Goal: Task Accomplishment & Management: Complete application form

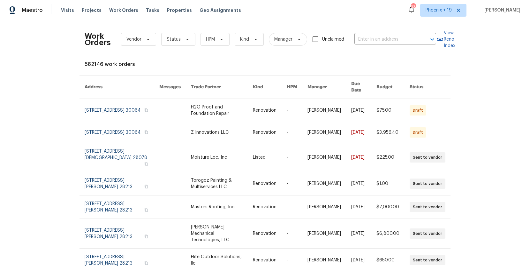
drag, startPoint x: 439, startPoint y: 1, endPoint x: 439, endPoint y: 24, distance: 23.0
click at [440, 2] on div "Maestro Visits Projects Work Orders Tasks Properties Geo Assignments 330 [GEOGR…" at bounding box center [265, 10] width 530 height 20
click at [441, 15] on span "Phoenix + 19" at bounding box center [443, 10] width 46 height 13
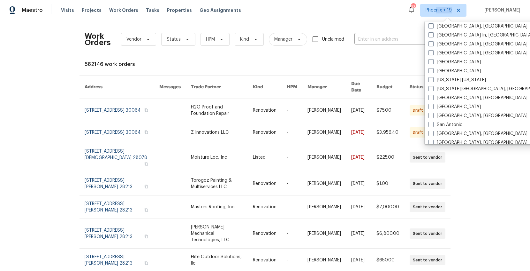
scroll to position [428, 0]
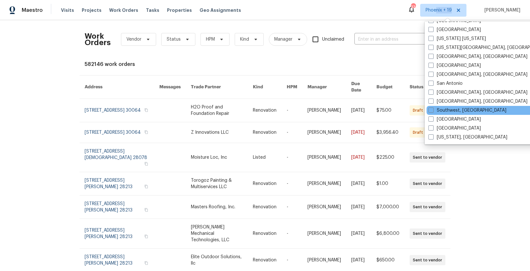
drag, startPoint x: 433, startPoint y: 127, endPoint x: 428, endPoint y: 114, distance: 14.5
click at [433, 127] on span at bounding box center [431, 127] width 5 height 5
click at [433, 127] on input "[GEOGRAPHIC_DATA]" at bounding box center [431, 127] width 4 height 4
checkbox input "true"
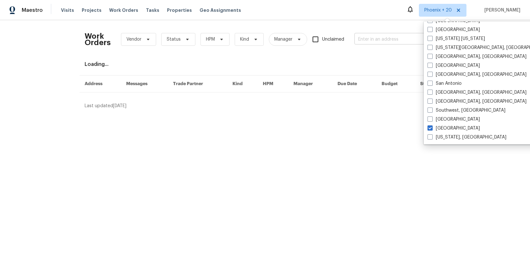
click at [382, 43] on input "text" at bounding box center [387, 39] width 64 height 10
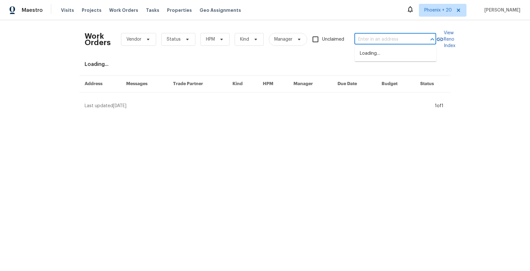
paste input "[STREET_ADDRESS]"
type input "[STREET_ADDRESS]"
click at [384, 55] on li "[STREET_ADDRESS]" at bounding box center [396, 53] width 82 height 11
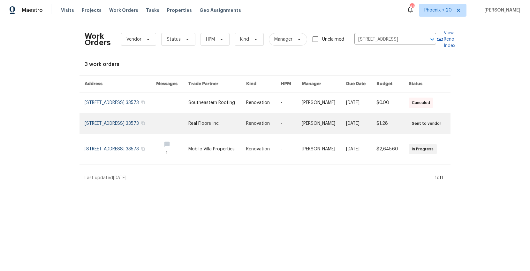
click at [203, 131] on td "Real Floors Inc." at bounding box center [212, 123] width 58 height 21
click at [156, 116] on link at bounding box center [121, 123] width 72 height 20
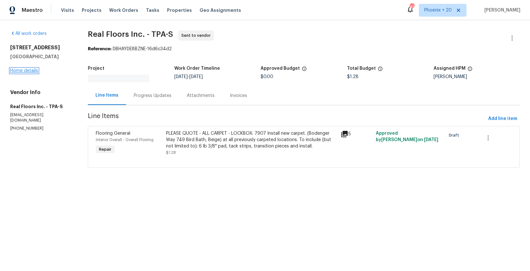
click at [25, 71] on link "Home details" at bounding box center [24, 70] width 28 height 4
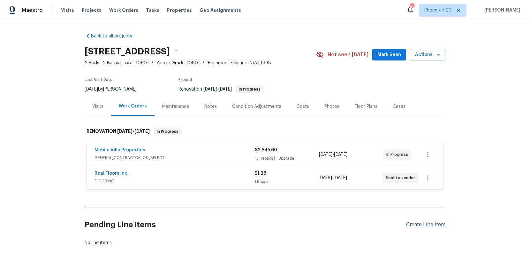
click at [436, 227] on div "Create Line Item" at bounding box center [425, 224] width 39 height 6
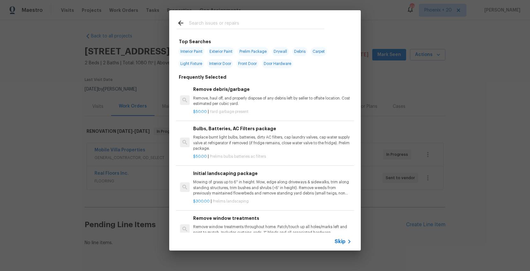
click at [213, 27] on input "text" at bounding box center [256, 24] width 135 height 10
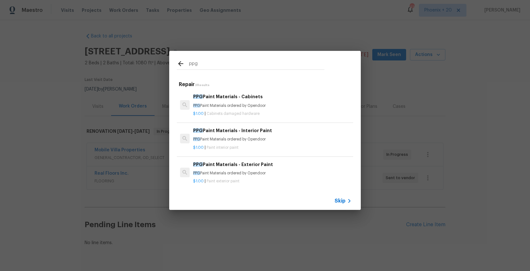
type input "ppg"
click at [276, 136] on div "PPG Paint Materials - Interior Paint PPG Paint Materials ordered by Opendoor" at bounding box center [272, 134] width 158 height 15
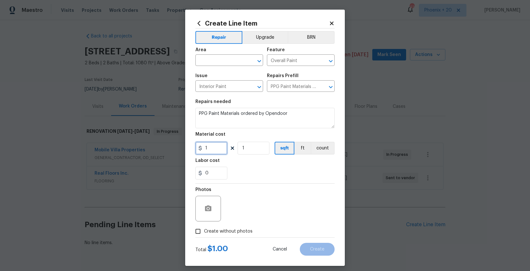
click at [185, 146] on div "Create Line Item Repair Upgrade BRN Area ​ Feature Overall Paint ​ Issue Interi…" at bounding box center [265, 135] width 530 height 271
type input "268.03"
click at [201, 59] on input "text" at bounding box center [220, 61] width 50 height 10
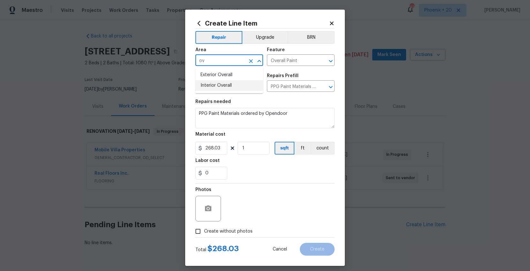
drag, startPoint x: 225, startPoint y: 86, endPoint x: 232, endPoint y: 191, distance: 105.3
click at [225, 86] on li "Interior Overall" at bounding box center [229, 85] width 68 height 11
type input "Interior Overall"
drag, startPoint x: 236, startPoint y: 233, endPoint x: 240, endPoint y: 227, distance: 6.8
click at [236, 233] on span "Create without photos" at bounding box center [228, 231] width 49 height 7
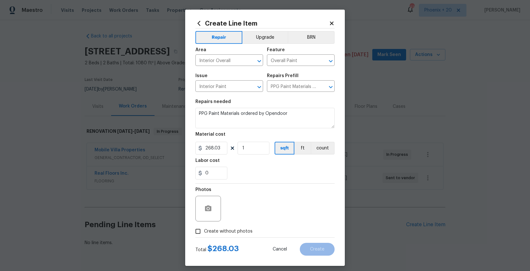
click at [204, 233] on input "Create without photos" at bounding box center [198, 231] width 12 height 12
checkbox input "true"
click at [249, 211] on textarea at bounding box center [280, 208] width 109 height 26
type textarea "NA"
click at [325, 256] on div "Create Line Item Repair Upgrade BRN Area Interior Overall ​ Feature Overall Pai…" at bounding box center [265, 138] width 160 height 256
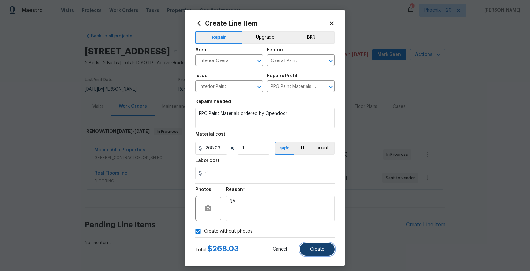
click at [326, 249] on button "Create" at bounding box center [317, 248] width 35 height 13
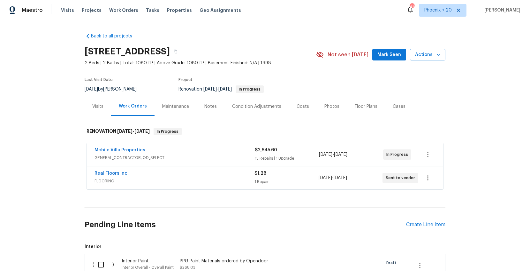
click at [101, 256] on div "( )" at bounding box center [105, 270] width 29 height 29
click at [103, 258] on input "checkbox" at bounding box center [103, 263] width 18 height 13
checkbox input "true"
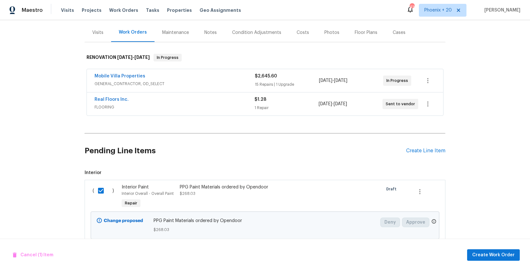
scroll to position [75, 0]
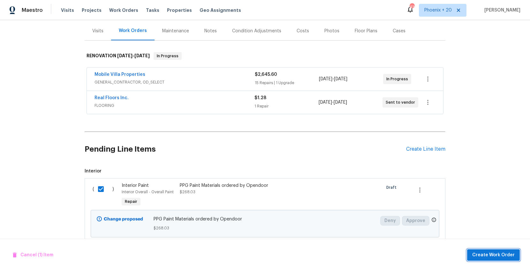
click at [503, 259] on button "Create Work Order" at bounding box center [493, 255] width 53 height 12
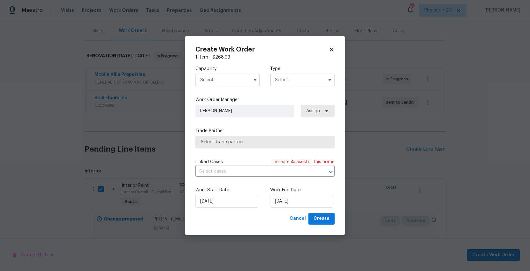
click at [239, 83] on input "text" at bounding box center [227, 79] width 65 height 13
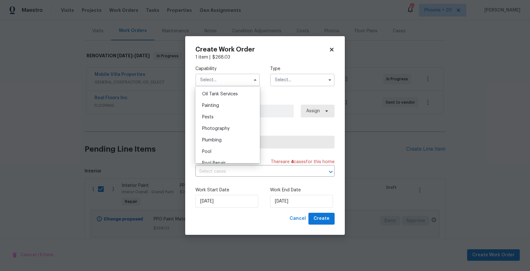
scroll to position [534, 0]
click at [226, 95] on div "Painting" at bounding box center [227, 95] width 61 height 11
type input "Painting"
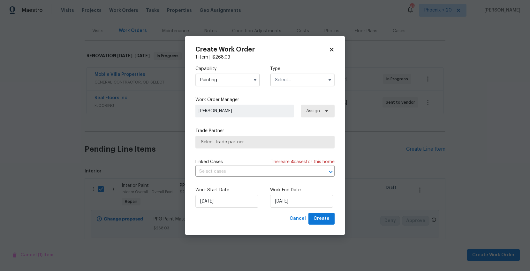
drag, startPoint x: 321, startPoint y: 80, endPoint x: 315, endPoint y: 85, distance: 7.3
click at [319, 83] on input "text" at bounding box center [302, 79] width 65 height 13
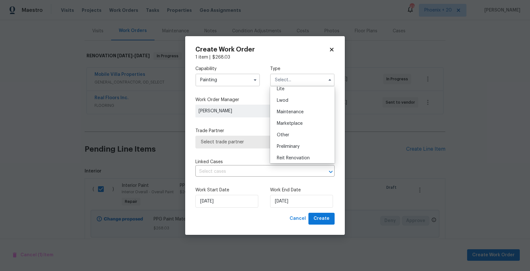
scroll to position [145, 0]
click at [302, 109] on div "Renovation" at bounding box center [302, 109] width 61 height 11
type input "Renovation"
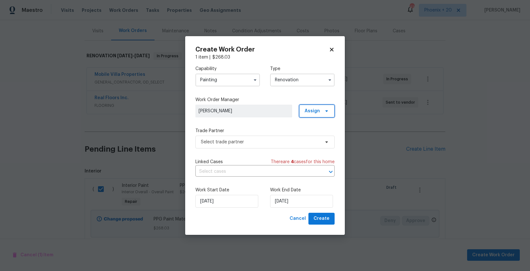
drag, startPoint x: 311, startPoint y: 112, endPoint x: 314, endPoint y: 120, distance: 8.8
click at [311, 112] on span "Assign" at bounding box center [312, 111] width 15 height 6
drag, startPoint x: 312, startPoint y: 136, endPoint x: 271, endPoint y: 143, distance: 42.1
click at [312, 136] on div "Assign to me" at bounding box center [318, 138] width 28 height 6
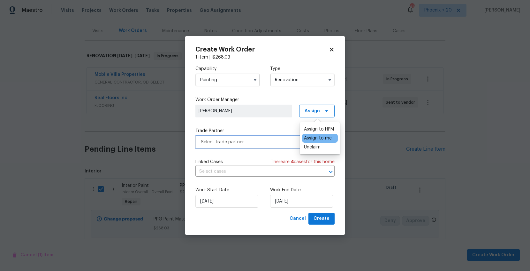
click at [255, 143] on span "Select trade partner" at bounding box center [260, 142] width 119 height 6
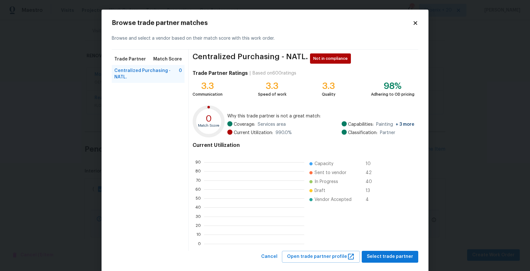
scroll to position [89, 100]
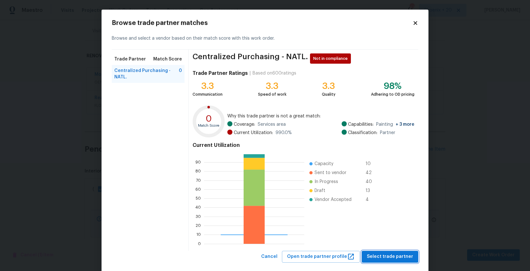
click at [387, 254] on span "Select trade partner" at bounding box center [390, 256] width 46 height 8
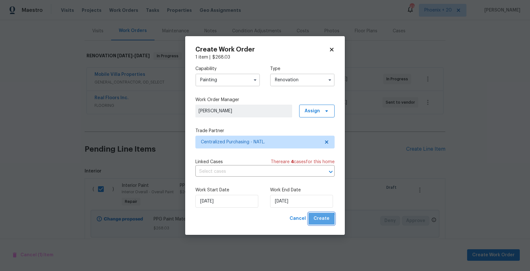
click at [322, 219] on span "Create" at bounding box center [322, 218] width 16 height 8
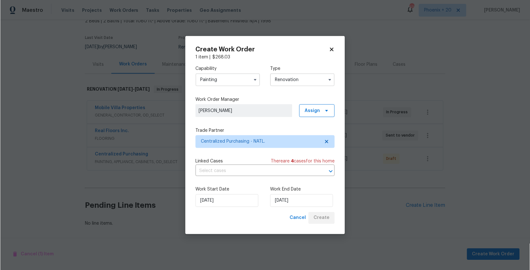
scroll to position [42, 0]
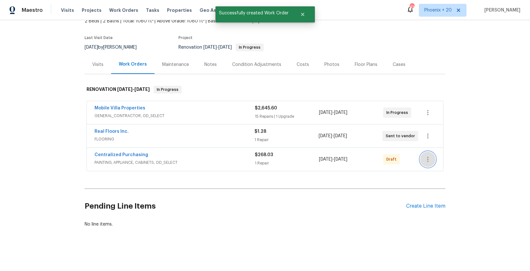
click at [430, 161] on icon "button" at bounding box center [428, 159] width 8 height 8
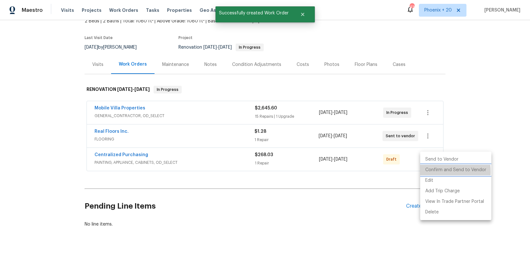
click at [433, 171] on li "Confirm and Send to Vendor" at bounding box center [455, 170] width 71 height 11
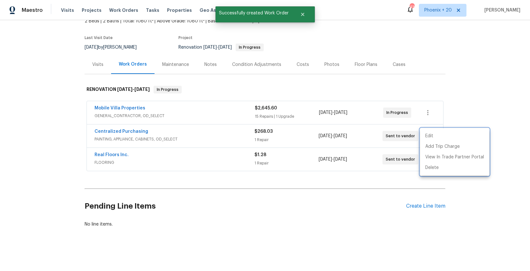
click at [173, 133] on div at bounding box center [265, 135] width 530 height 271
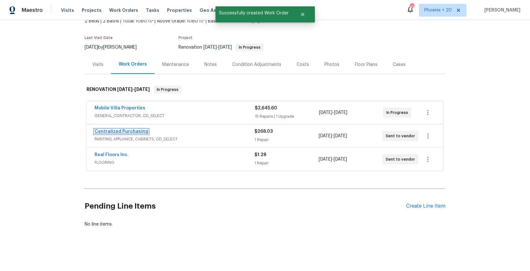
click at [119, 131] on link "Centralized Purchasing" at bounding box center [122, 131] width 54 height 4
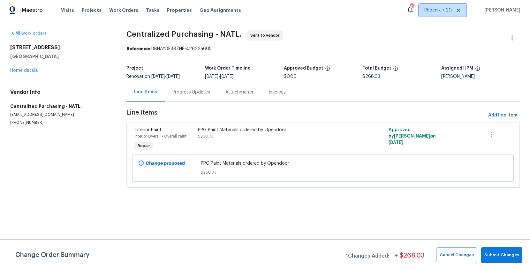
drag, startPoint x: 448, startPoint y: 9, endPoint x: 449, endPoint y: 18, distance: 8.6
click at [448, 10] on span "Phoenix + 20" at bounding box center [438, 10] width 27 height 6
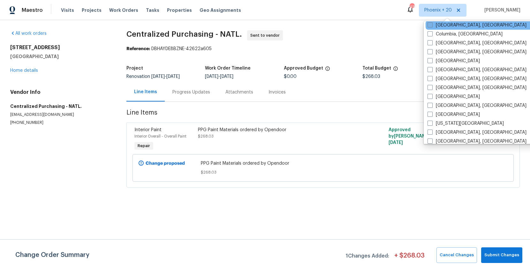
scroll to position [293, 0]
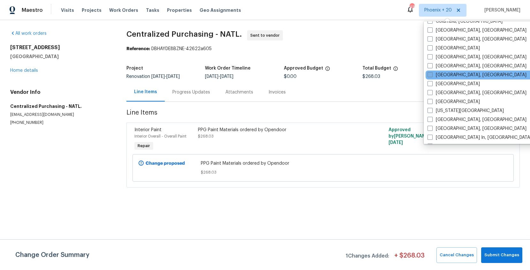
click at [449, 73] on label "[GEOGRAPHIC_DATA], [GEOGRAPHIC_DATA]" at bounding box center [477, 75] width 99 height 6
click at [432, 73] on input "[GEOGRAPHIC_DATA], [GEOGRAPHIC_DATA]" at bounding box center [430, 74] width 4 height 4
checkbox input "true"
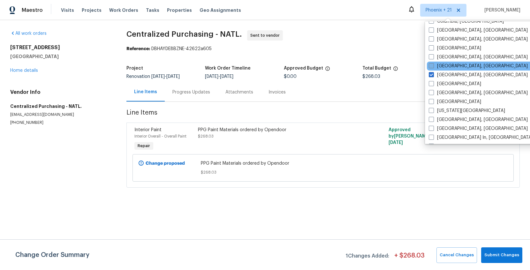
click at [449, 64] on label "[GEOGRAPHIC_DATA], [GEOGRAPHIC_DATA]" at bounding box center [478, 66] width 99 height 6
click at [433, 64] on input "[GEOGRAPHIC_DATA], [GEOGRAPHIC_DATA]" at bounding box center [431, 65] width 4 height 4
checkbox input "true"
click at [123, 7] on span "Work Orders" at bounding box center [123, 10] width 29 height 6
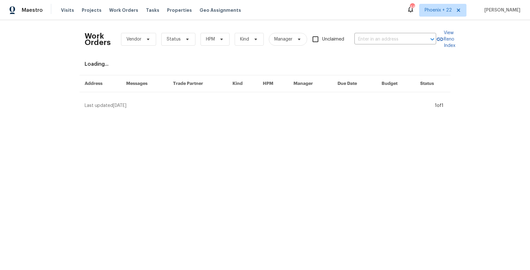
click at [379, 32] on div "Work Orders Vendor Status HPM Kind Manager Unclaimed ​" at bounding box center [261, 39] width 352 height 28
click at [383, 39] on input "text" at bounding box center [387, 39] width 64 height 10
paste input "[STREET_ADDRESS]"
type input "[STREET_ADDRESS]"
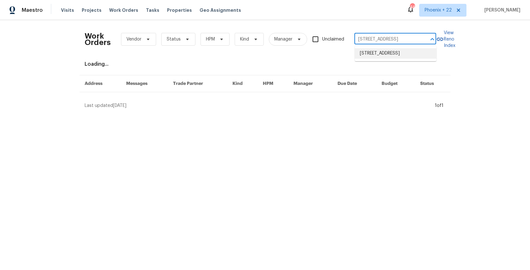
click at [381, 53] on li "[STREET_ADDRESS]" at bounding box center [396, 53] width 82 height 11
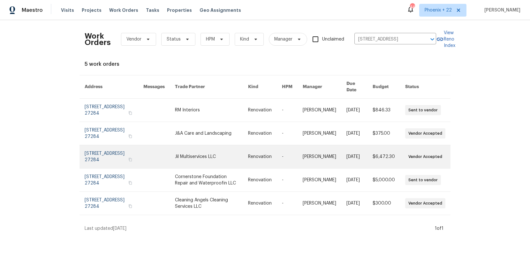
click at [255, 153] on td "Renovation" at bounding box center [260, 156] width 34 height 23
click at [225, 149] on link at bounding box center [211, 156] width 73 height 23
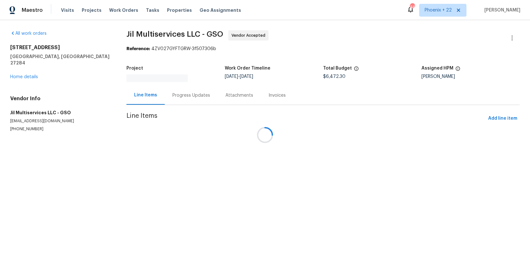
click at [29, 72] on div at bounding box center [265, 135] width 530 height 270
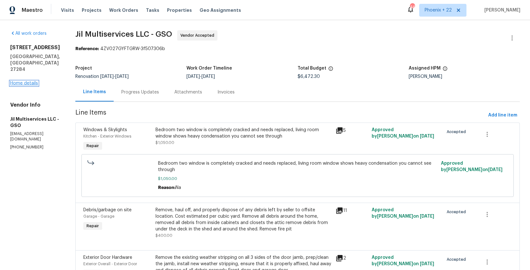
click at [33, 81] on link "Home details" at bounding box center [24, 83] width 28 height 4
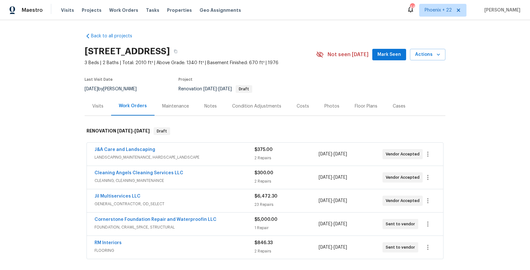
scroll to position [89, 0]
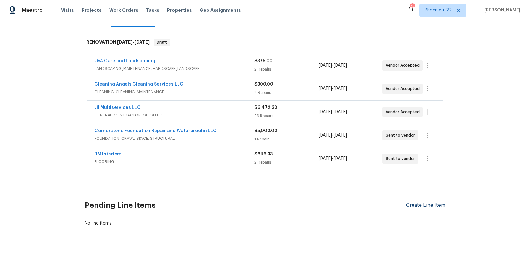
click at [429, 205] on div "Create Line Item" at bounding box center [425, 206] width 39 height 6
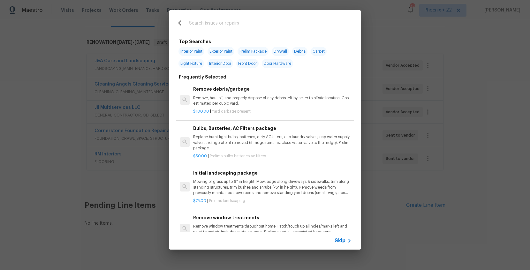
click at [251, 28] on h2 at bounding box center [251, 24] width 148 height 10
click at [249, 25] on input "text" at bounding box center [256, 24] width 135 height 10
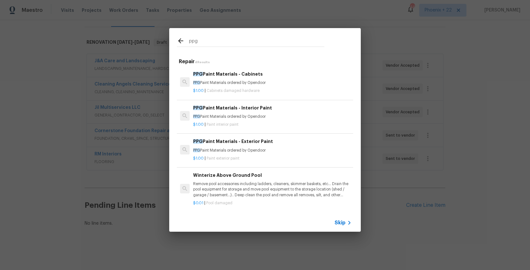
type input "ppg"
click at [286, 116] on p "PPG Paint Materials ordered by Opendoor" at bounding box center [272, 116] width 158 height 5
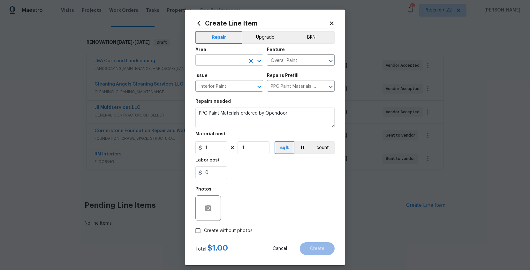
drag, startPoint x: 228, startPoint y: 71, endPoint x: 228, endPoint y: 60, distance: 10.5
click at [227, 70] on span "Issue Interior Paint ​" at bounding box center [229, 83] width 68 height 26
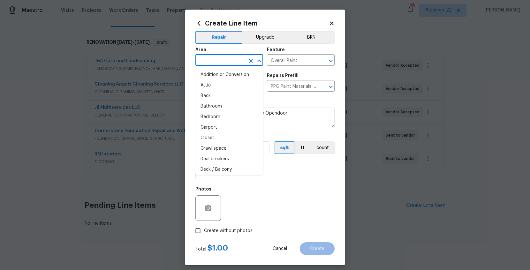
click at [228, 60] on input "text" at bounding box center [220, 61] width 50 height 10
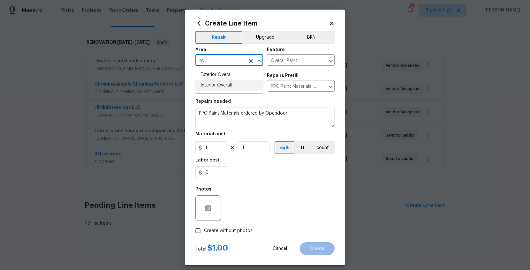
click at [228, 86] on li "Interior Overall" at bounding box center [229, 85] width 68 height 11
type input "Interior Overall"
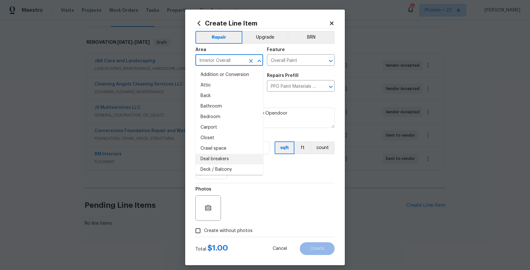
drag, startPoint x: 262, startPoint y: 190, endPoint x: 254, endPoint y: 182, distance: 11.3
click at [259, 188] on div "Photos" at bounding box center [264, 204] width 139 height 42
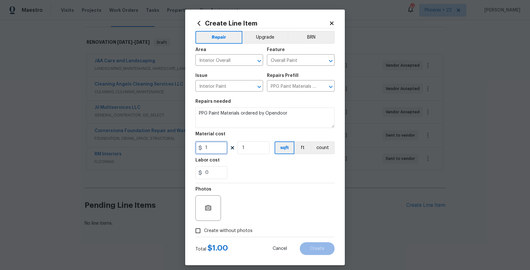
drag, startPoint x: 212, startPoint y: 146, endPoint x: 180, endPoint y: 143, distance: 32.7
click at [180, 143] on div "Create Line Item Repair Upgrade BRN Area Interior Overall ​ Feature Overall Pai…" at bounding box center [265, 135] width 530 height 270
type input "431.27"
click at [236, 226] on label "Create without photos" at bounding box center [222, 231] width 61 height 12
click at [204, 226] on input "Create without photos" at bounding box center [198, 231] width 12 height 12
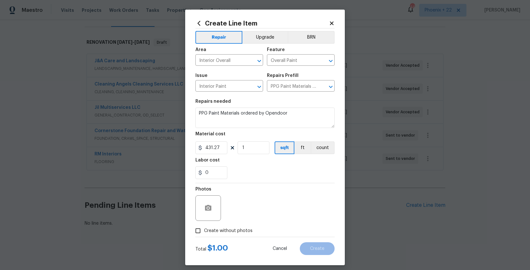
checkbox input "true"
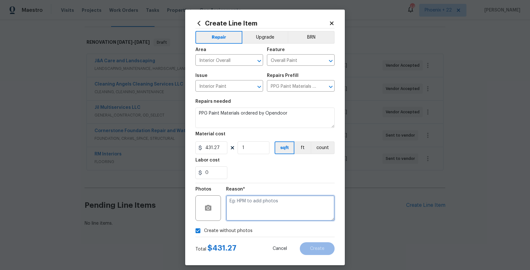
click at [242, 218] on textarea at bounding box center [280, 208] width 109 height 26
type textarea "NA"
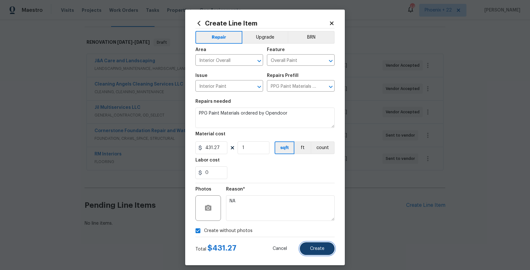
click at [309, 249] on button "Create" at bounding box center [317, 248] width 35 height 13
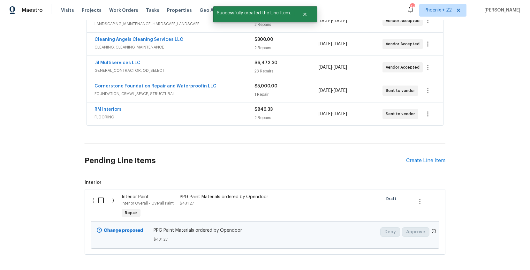
scroll to position [162, 0]
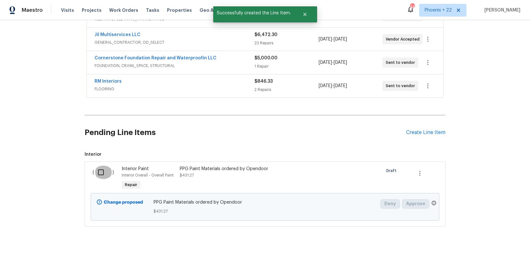
drag, startPoint x: 102, startPoint y: 171, endPoint x: 355, endPoint y: 211, distance: 256.3
click at [103, 172] on input "checkbox" at bounding box center [103, 172] width 18 height 13
checkbox input "true"
click at [506, 253] on span "Create Work Order" at bounding box center [493, 254] width 42 height 8
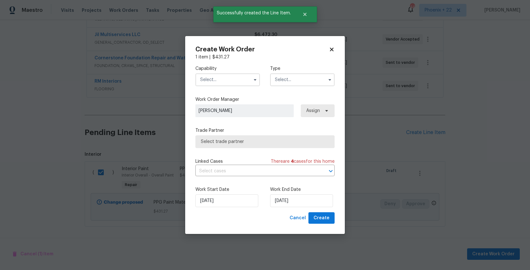
click at [215, 85] on input "text" at bounding box center [227, 79] width 65 height 13
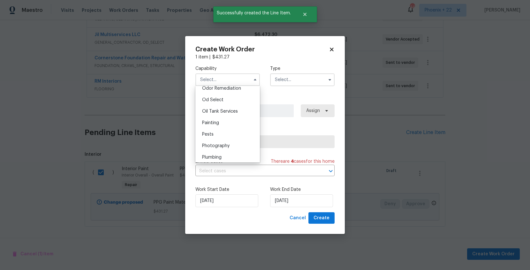
scroll to position [523, 0]
click at [214, 111] on div "Painting" at bounding box center [227, 106] width 61 height 11
type input "Painting"
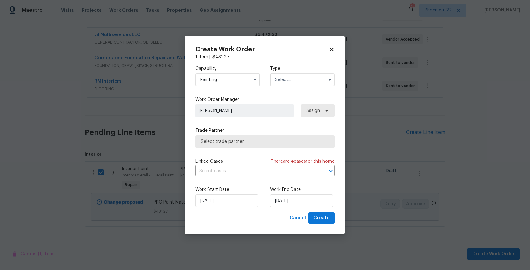
click at [306, 85] on input "text" at bounding box center [302, 79] width 65 height 13
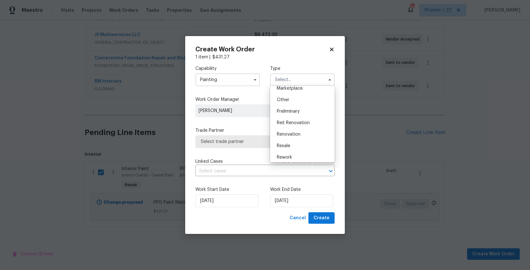
scroll to position [145, 0]
click at [295, 108] on span "Renovation" at bounding box center [289, 109] width 24 height 4
type input "Renovation"
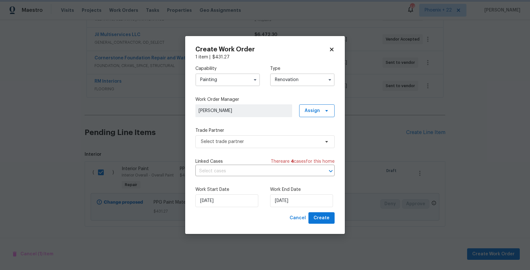
scroll to position [0, 0]
click at [316, 111] on span "Assign" at bounding box center [312, 111] width 15 height 6
click at [313, 138] on div "Assign to me" at bounding box center [318, 137] width 28 height 6
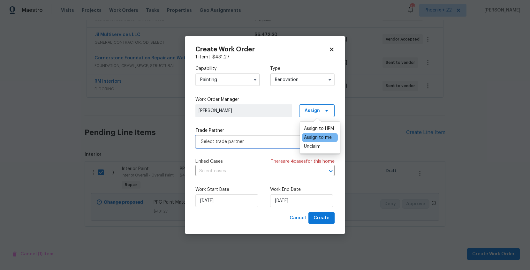
click at [273, 142] on span "Select trade partner" at bounding box center [260, 142] width 119 height 6
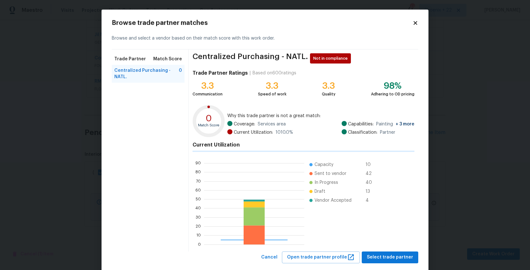
scroll to position [89, 99]
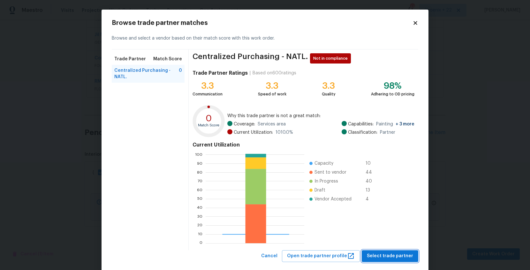
click at [383, 251] on button "Select trade partner" at bounding box center [390, 256] width 57 height 12
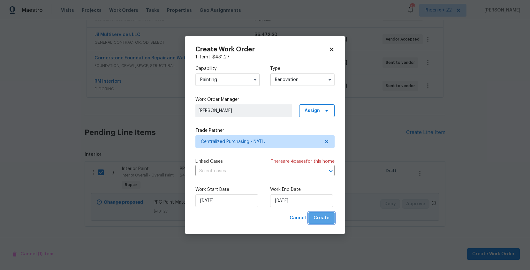
drag, startPoint x: 332, startPoint y: 216, endPoint x: 334, endPoint y: 219, distance: 4.8
click at [332, 216] on button "Create" at bounding box center [322, 218] width 26 height 12
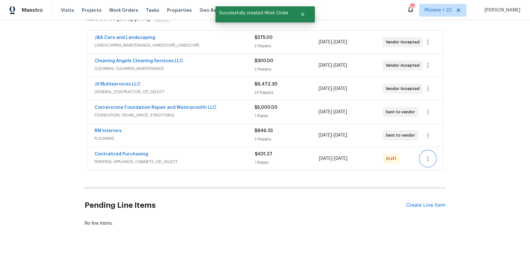
click at [424, 161] on icon "button" at bounding box center [428, 159] width 8 height 8
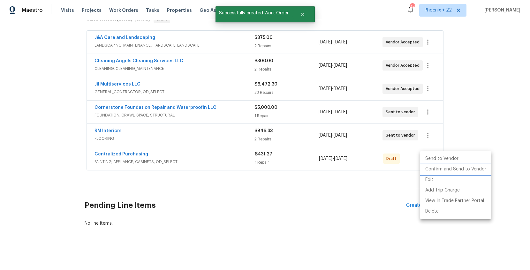
click at [426, 168] on li "Confirm and Send to Vendor" at bounding box center [455, 169] width 71 height 11
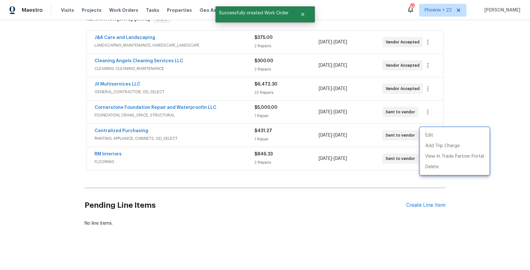
drag, startPoint x: 226, startPoint y: 127, endPoint x: 154, endPoint y: 122, distance: 71.8
click at [217, 127] on div at bounding box center [265, 135] width 530 height 270
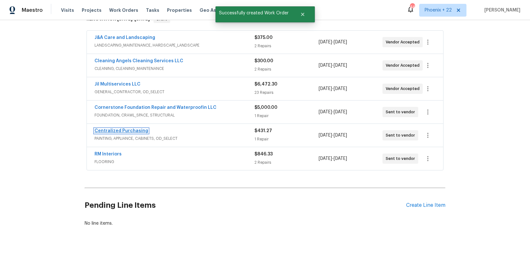
click at [130, 129] on link "Centralized Purchasing" at bounding box center [122, 131] width 54 height 4
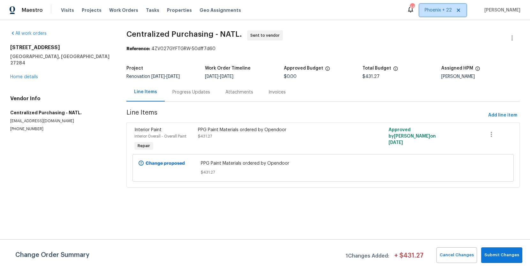
click at [440, 15] on span "Phoenix + 22" at bounding box center [442, 10] width 47 height 13
drag, startPoint x: 128, startPoint y: 18, endPoint x: 123, endPoint y: 9, distance: 10.0
click at [127, 17] on div "Maestro Visits Projects Work Orders Tasks Properties Geo Assignments 446 [GEOGR…" at bounding box center [265, 10] width 530 height 20
click at [123, 9] on span "Work Orders" at bounding box center [123, 10] width 29 height 6
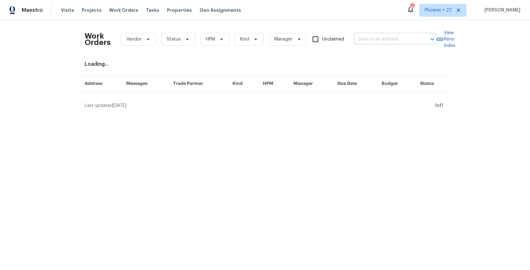
click at [397, 48] on div "Work Orders Vendor Status HPM Kind Manager Unclaimed ​" at bounding box center [261, 39] width 352 height 28
click at [391, 39] on input "text" at bounding box center [387, 39] width 64 height 10
paste input "[STREET_ADDRESS]"
type input "[STREET_ADDRESS]"
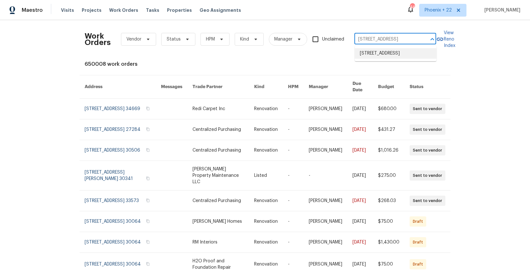
click at [382, 55] on li "[STREET_ADDRESS]" at bounding box center [396, 53] width 82 height 11
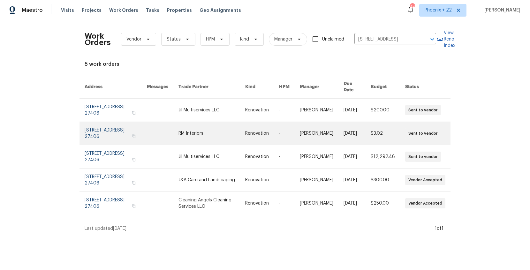
drag, startPoint x: 325, startPoint y: 78, endPoint x: 218, endPoint y: 123, distance: 115.8
click at [218, 123] on link at bounding box center [212, 133] width 67 height 23
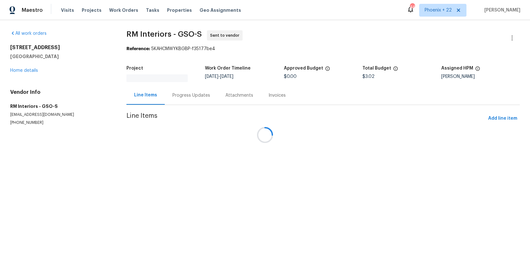
click at [29, 74] on div "All work orders [STREET_ADDRESS] Home details Vendor Info RM Interiors - GSO-S …" at bounding box center [60, 77] width 101 height 95
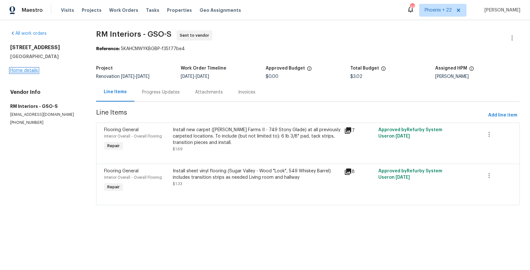
click at [29, 73] on link "Home details" at bounding box center [24, 70] width 28 height 4
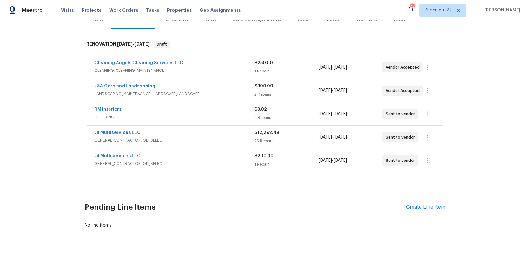
scroll to position [89, 0]
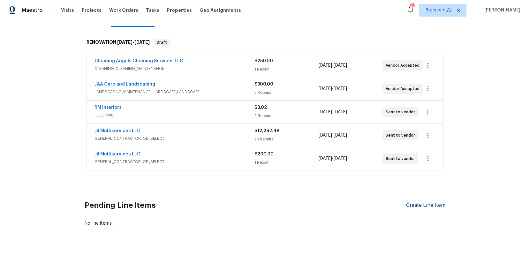
click at [422, 203] on div "Create Line Item" at bounding box center [425, 206] width 39 height 6
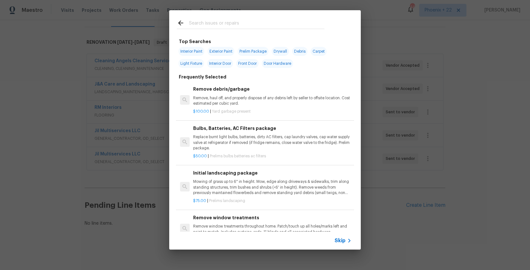
click at [218, 28] on input "text" at bounding box center [256, 24] width 135 height 10
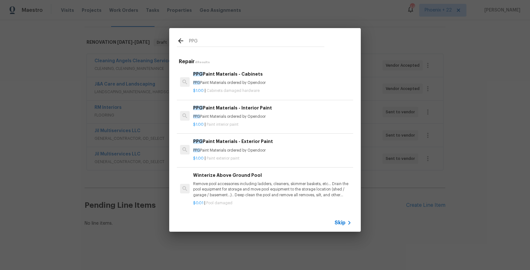
type input "PPG"
click at [279, 115] on p "PPG Paint Materials ordered by Opendoor" at bounding box center [272, 116] width 158 height 5
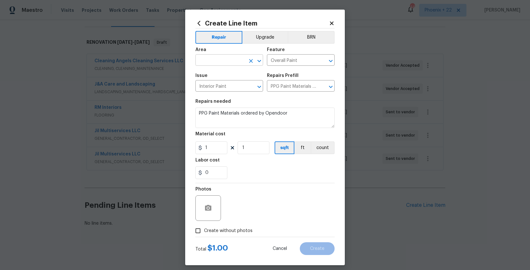
click at [226, 61] on input "text" at bounding box center [220, 61] width 50 height 10
click at [226, 87] on li "Interior Overall" at bounding box center [229, 85] width 68 height 11
type input "Interior Overall"
click at [218, 147] on input "1" at bounding box center [211, 148] width 32 height 13
click at [188, 144] on div "Create Line Item Repair Upgrade BRN Area Interior Overall ​ Feature Overall Pai…" at bounding box center [265, 138] width 160 height 256
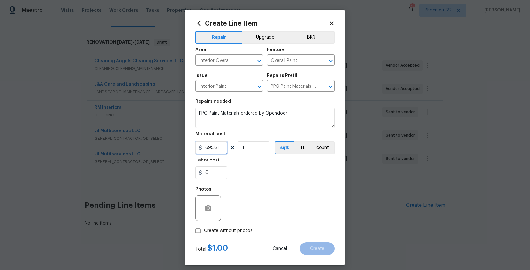
type input "695.81"
drag, startPoint x: 230, startPoint y: 231, endPoint x: 235, endPoint y: 226, distance: 6.8
click at [231, 231] on span "Create without photos" at bounding box center [228, 231] width 49 height 7
click at [204, 231] on input "Create without photos" at bounding box center [198, 231] width 12 height 12
checkbox input "true"
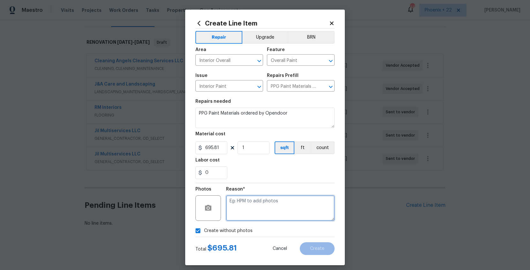
click at [243, 217] on textarea at bounding box center [280, 208] width 109 height 26
type textarea "NA"
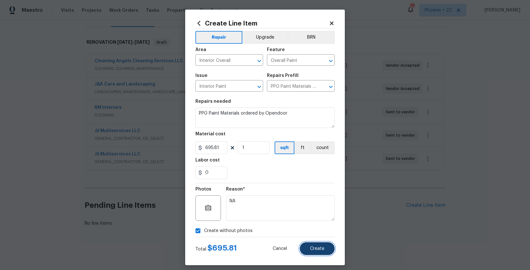
click at [323, 251] on span "Create" at bounding box center [317, 249] width 14 height 5
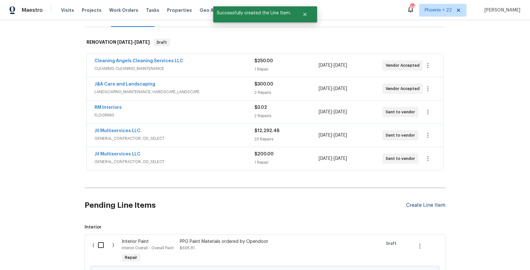
click at [429, 205] on div "Create Line Item" at bounding box center [425, 206] width 39 height 6
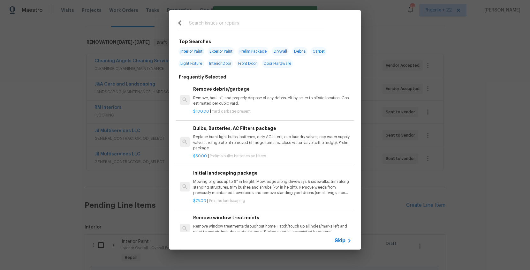
click at [248, 15] on div at bounding box center [250, 22] width 163 height 25
click at [247, 19] on div at bounding box center [250, 22] width 163 height 25
click at [247, 20] on input "text" at bounding box center [256, 24] width 135 height 10
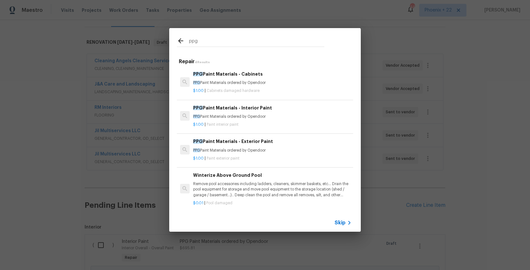
type input "ppg"
click at [277, 80] on p "PPG Paint Materials ordered by Opendoor" at bounding box center [272, 82] width 158 height 5
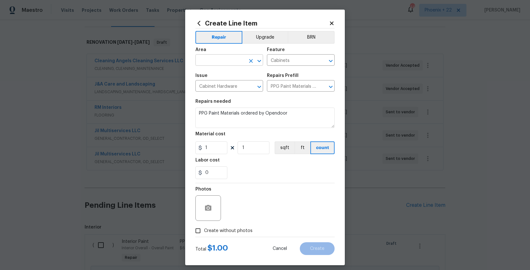
click at [217, 62] on input "text" at bounding box center [220, 61] width 50 height 10
click at [220, 88] on li "Interior Overall" at bounding box center [229, 85] width 68 height 11
type input "Interior Overall"
click at [222, 149] on input "1" at bounding box center [211, 148] width 32 height 13
type input "131.99"
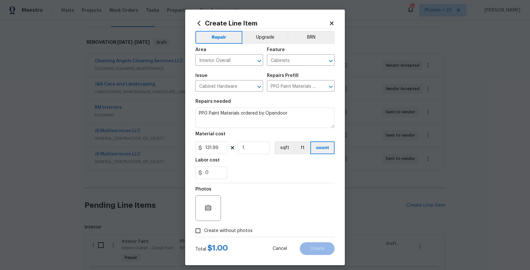
click at [242, 238] on div "Total $ 1.00 Cancel Create" at bounding box center [264, 246] width 139 height 18
drag, startPoint x: 242, startPoint y: 230, endPoint x: 243, endPoint y: 226, distance: 4.3
click at [242, 230] on span "Create without photos" at bounding box center [228, 231] width 49 height 7
click at [204, 230] on input "Create without photos" at bounding box center [198, 231] width 12 height 12
checkbox input "true"
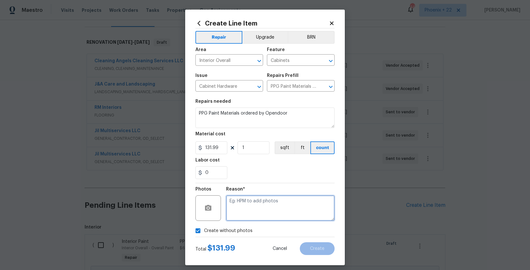
click at [246, 213] on textarea at bounding box center [280, 208] width 109 height 26
type textarea "NA"
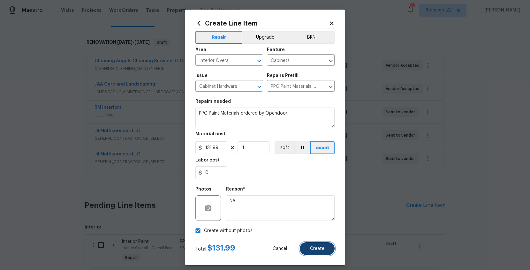
click at [311, 248] on span "Create" at bounding box center [317, 249] width 14 height 5
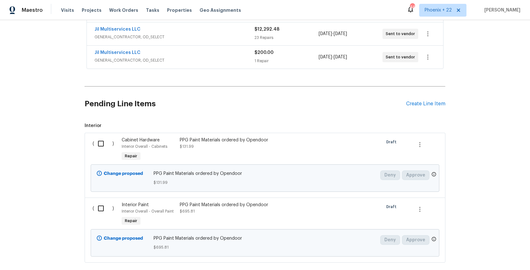
scroll to position [226, 0]
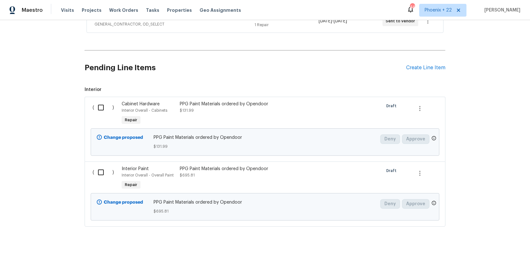
drag, startPoint x: 438, startPoint y: 70, endPoint x: 433, endPoint y: 74, distance: 6.4
click at [435, 72] on div "Pending Line Items Create Line Item" at bounding box center [265, 68] width 361 height 30
click at [445, 70] on div "Pending Line Items Create Line Item" at bounding box center [265, 68] width 361 height 30
click at [443, 70] on div "Create Line Item" at bounding box center [425, 68] width 39 height 6
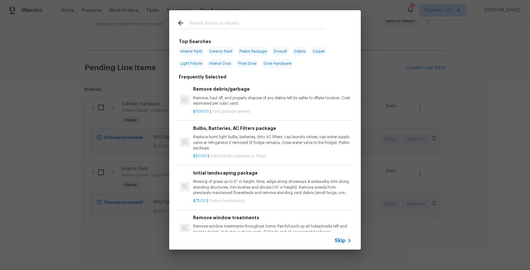
click at [306, 21] on input "text" at bounding box center [256, 24] width 135 height 10
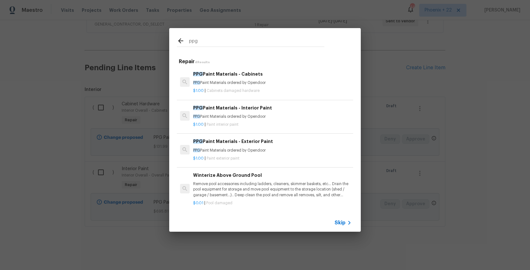
type input "ppg"
click at [298, 151] on p "PPG Paint Materials ordered by Opendoor" at bounding box center [272, 150] width 158 height 5
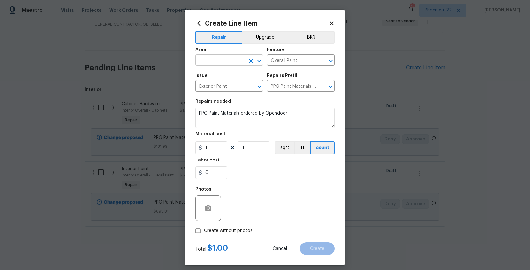
click at [209, 64] on input "text" at bounding box center [220, 61] width 50 height 10
drag, startPoint x: 209, startPoint y: 86, endPoint x: 216, endPoint y: 128, distance: 43.1
click at [209, 86] on li "Interior Overall" at bounding box center [229, 85] width 68 height 11
type input "Interior Overall"
drag, startPoint x: 216, startPoint y: 149, endPoint x: 190, endPoint y: 148, distance: 26.6
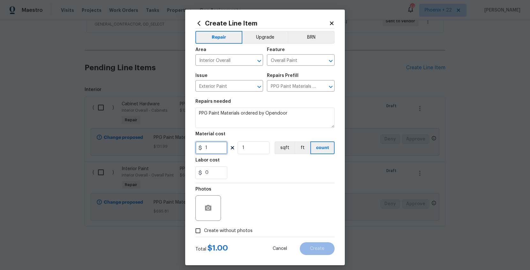
click at [190, 148] on div "Create Line Item Repair Upgrade BRN Area Interior Overall ​ Feature Overall Pai…" at bounding box center [265, 138] width 160 height 256
type input "63.47"
drag, startPoint x: 231, startPoint y: 228, endPoint x: 234, endPoint y: 225, distance: 5.0
click at [231, 228] on span "Create without photos" at bounding box center [228, 231] width 49 height 7
click at [204, 228] on input "Create without photos" at bounding box center [198, 231] width 12 height 12
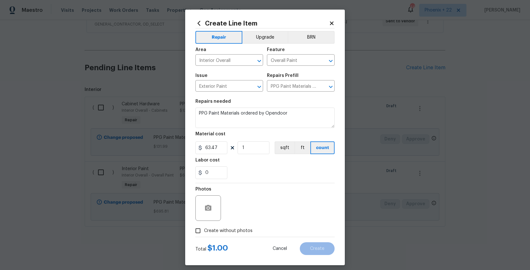
checkbox input "true"
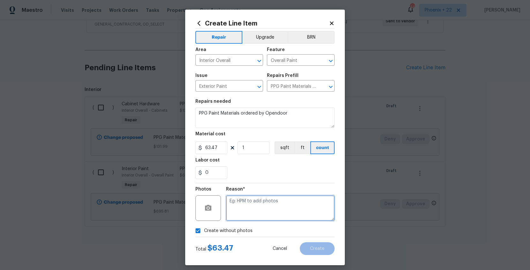
click at [237, 218] on textarea at bounding box center [280, 208] width 109 height 26
type textarea "NA"
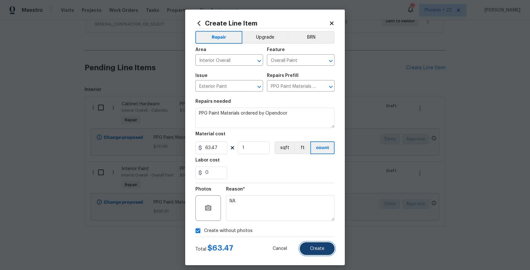
scroll to position [1, 0]
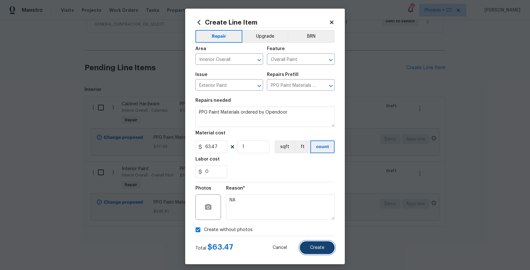
click at [311, 250] on span "Create" at bounding box center [317, 248] width 14 height 5
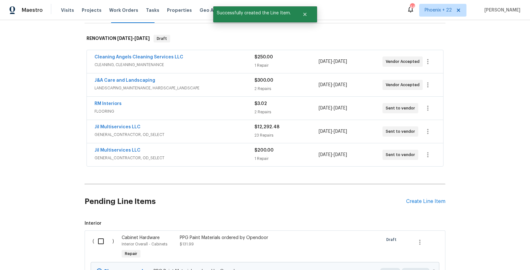
scroll to position [226, 0]
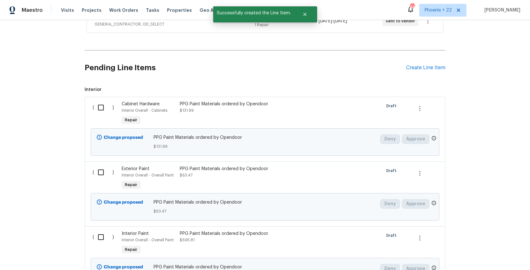
click at [98, 114] on div "( )" at bounding box center [105, 113] width 29 height 29
click at [99, 111] on input "checkbox" at bounding box center [103, 107] width 18 height 13
checkbox input "true"
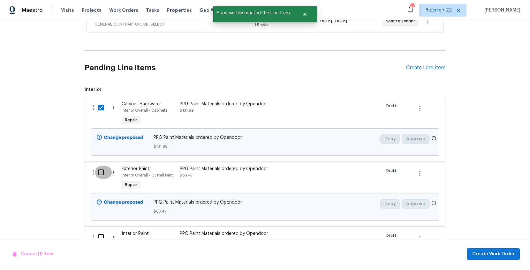
click at [99, 168] on input "checkbox" at bounding box center [103, 172] width 18 height 13
checkbox input "true"
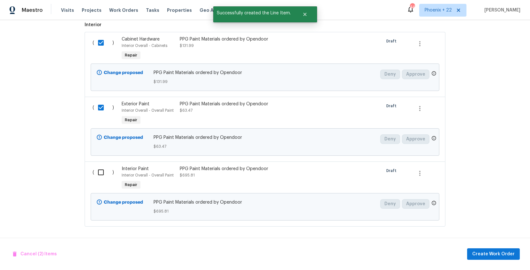
drag, startPoint x: 101, startPoint y: 181, endPoint x: 103, endPoint y: 177, distance: 5.0
click at [101, 181] on div "( )" at bounding box center [105, 178] width 29 height 29
click at [103, 177] on input "checkbox" at bounding box center [103, 172] width 18 height 13
checkbox input "true"
click at [484, 259] on button "Create Work Order" at bounding box center [493, 255] width 53 height 12
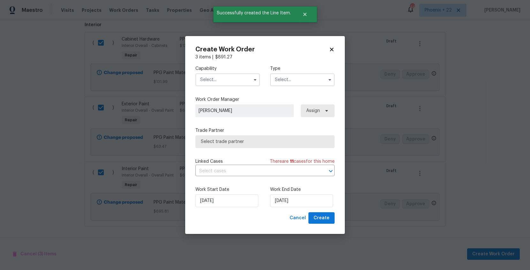
drag, startPoint x: 194, startPoint y: 61, endPoint x: 211, endPoint y: 80, distance: 26.2
click at [194, 62] on div "Create Work Order 3 items | $ 891.27 Capability Type Work Order Manager [PERSON…" at bounding box center [265, 135] width 160 height 198
click at [212, 81] on input "text" at bounding box center [227, 79] width 65 height 13
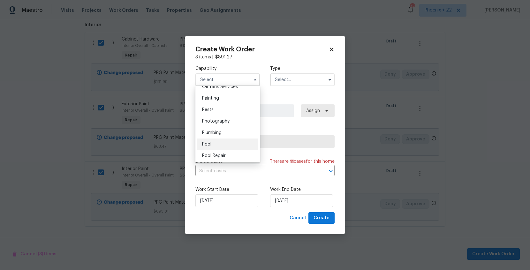
scroll to position [520, 0]
drag, startPoint x: 216, startPoint y: 105, endPoint x: 235, endPoint y: 98, distance: 20.3
click at [216, 105] on div "Painting" at bounding box center [227, 109] width 61 height 11
type input "Painting"
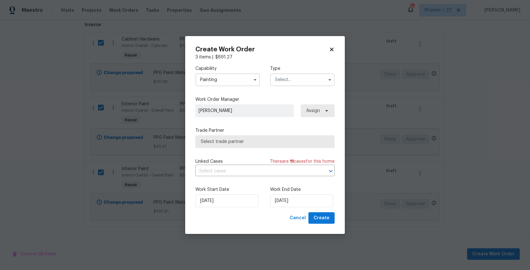
click at [301, 75] on input "text" at bounding box center [302, 79] width 65 height 13
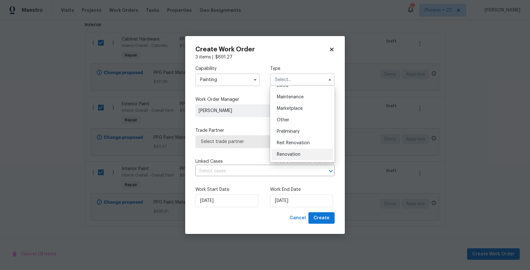
scroll to position [145, 0]
drag, startPoint x: 301, startPoint y: 105, endPoint x: 305, endPoint y: 108, distance: 5.2
click at [301, 105] on div "Renovation" at bounding box center [302, 108] width 61 height 11
type input "Renovation"
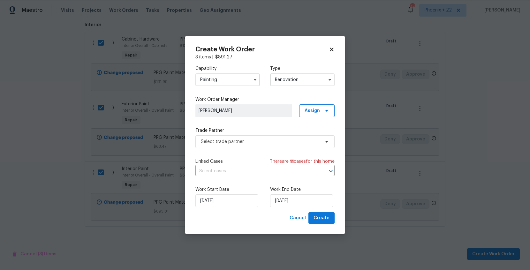
scroll to position [0, 0]
drag, startPoint x: 316, startPoint y: 112, endPoint x: 317, endPoint y: 118, distance: 5.8
click at [316, 112] on span "Assign" at bounding box center [312, 111] width 15 height 6
drag, startPoint x: 320, startPoint y: 134, endPoint x: 295, endPoint y: 135, distance: 24.3
click at [320, 134] on div "Assign to me" at bounding box center [318, 137] width 28 height 6
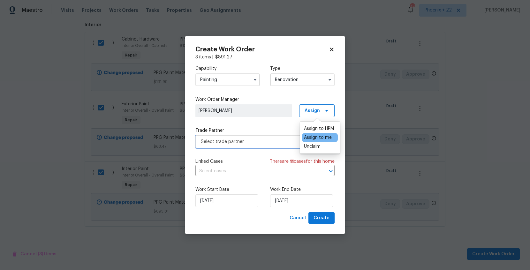
click at [267, 135] on span "Select trade partner" at bounding box center [264, 141] width 139 height 13
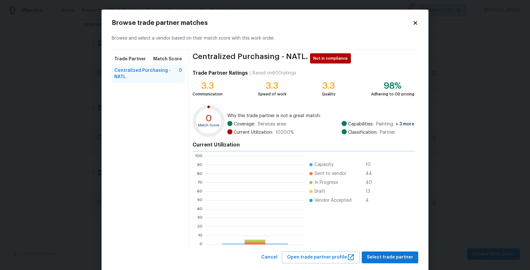
scroll to position [89, 99]
click at [266, 144] on h4 "Current Utilization" at bounding box center [304, 145] width 222 height 6
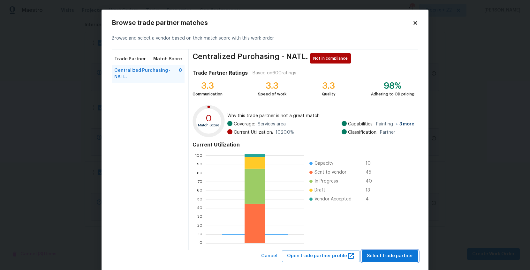
drag, startPoint x: 375, startPoint y: 257, endPoint x: 366, endPoint y: 252, distance: 10.3
click at [374, 257] on span "Select trade partner" at bounding box center [390, 256] width 46 height 8
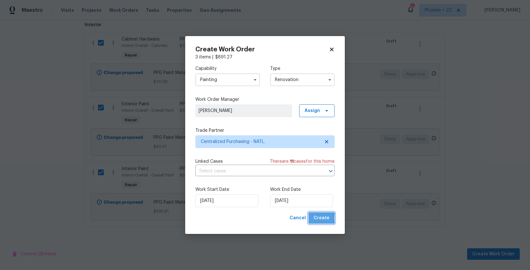
click at [319, 218] on span "Create" at bounding box center [322, 218] width 16 height 8
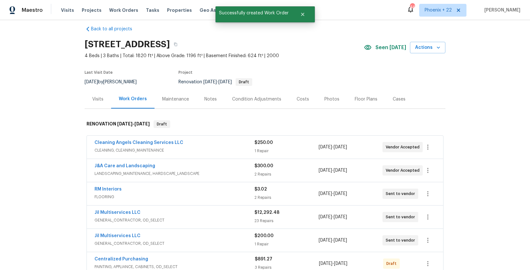
scroll to position [20, 0]
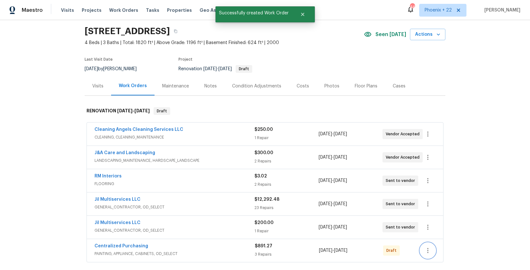
click at [428, 248] on icon "button" at bounding box center [428, 251] width 8 height 8
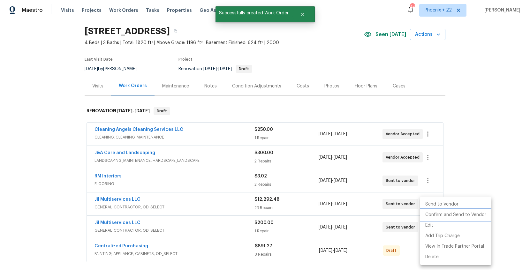
click at [433, 214] on li "Confirm and Send to Vendor" at bounding box center [455, 215] width 71 height 11
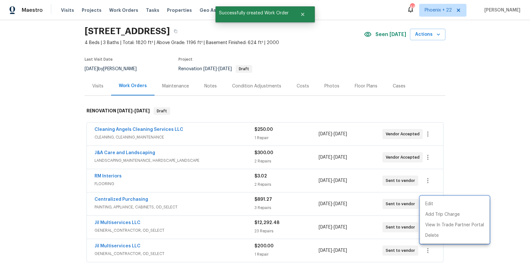
click at [130, 194] on div at bounding box center [265, 135] width 530 height 270
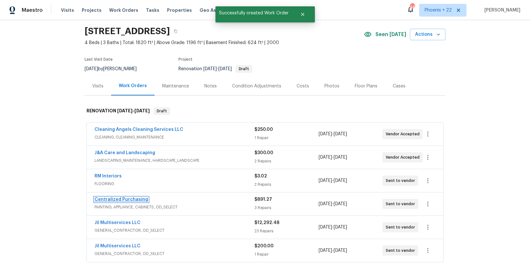
click at [129, 197] on link "Centralized Purchasing" at bounding box center [122, 199] width 54 height 4
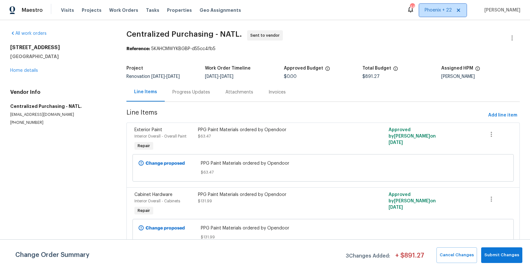
click at [435, 16] on span "Phoenix + 22" at bounding box center [442, 10] width 47 height 13
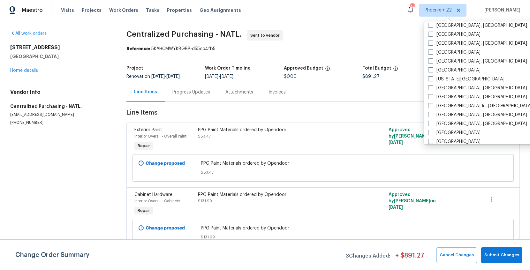
scroll to position [328, 0]
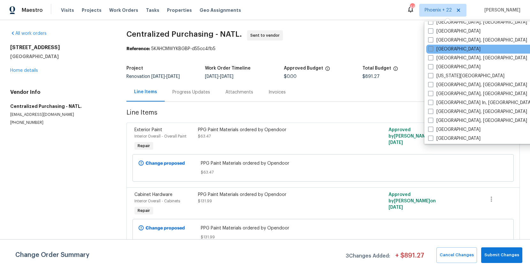
click at [443, 49] on label "[GEOGRAPHIC_DATA]" at bounding box center [454, 49] width 52 height 6
click at [433, 49] on input "[GEOGRAPHIC_DATA]" at bounding box center [430, 48] width 4 height 4
checkbox input "true"
click at [123, 10] on span "Work Orders" at bounding box center [123, 10] width 29 height 6
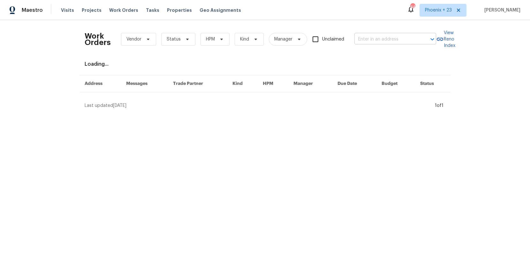
drag, startPoint x: 403, startPoint y: 50, endPoint x: 389, endPoint y: 38, distance: 18.6
click at [402, 48] on div "Work Orders Vendor Status HPM Kind Manager Unclaimed ​" at bounding box center [261, 39] width 352 height 28
click at [389, 37] on input "text" at bounding box center [387, 39] width 64 height 10
type input "V"
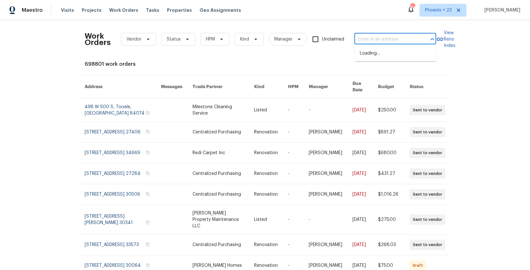
paste input "[STREET_ADDRESS]"
type input "[STREET_ADDRESS]"
click at [391, 57] on li "[STREET_ADDRESS]" at bounding box center [396, 53] width 82 height 11
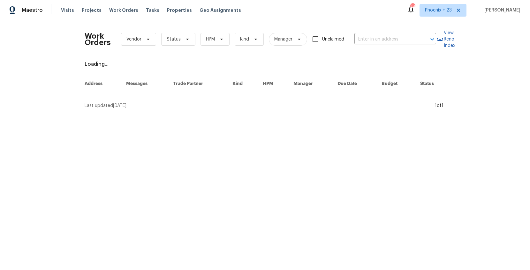
type input "[STREET_ADDRESS]"
click at [93, 14] on div "Visits Projects Work Orders Tasks Properties Geo Assignments" at bounding box center [155, 10] width 188 height 13
click at [93, 11] on span "Projects" at bounding box center [92, 10] width 20 height 6
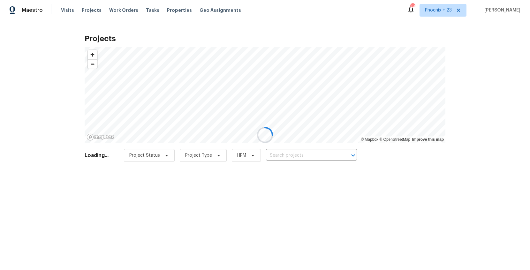
drag, startPoint x: 311, startPoint y: 168, endPoint x: 304, endPoint y: 159, distance: 10.7
click at [308, 165] on div at bounding box center [265, 135] width 530 height 270
click at [304, 159] on div at bounding box center [265, 135] width 530 height 270
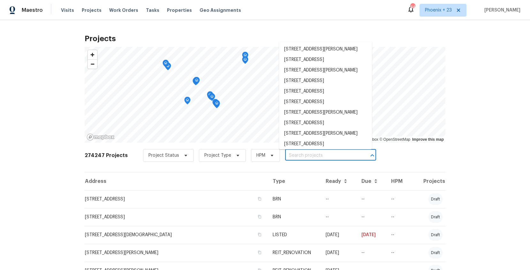
click at [303, 157] on input "text" at bounding box center [321, 156] width 73 height 10
paste input "[STREET_ADDRESS]"
type input "[STREET_ADDRESS]"
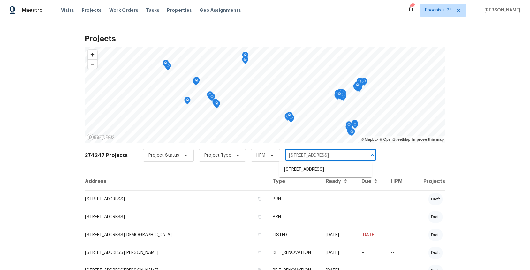
scroll to position [0, 15]
click at [305, 172] on li "[STREET_ADDRESS]" at bounding box center [325, 170] width 93 height 11
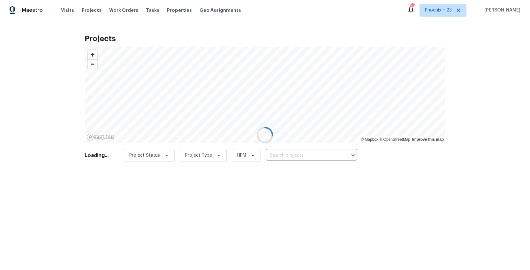
type input "[STREET_ADDRESS]"
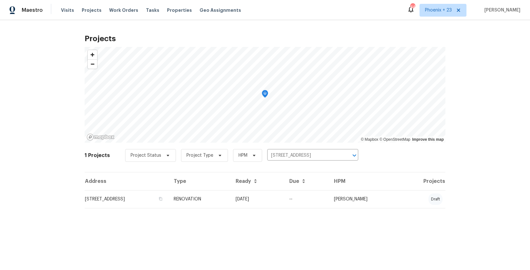
click at [231, 197] on td "RENOVATION" at bounding box center [200, 199] width 62 height 18
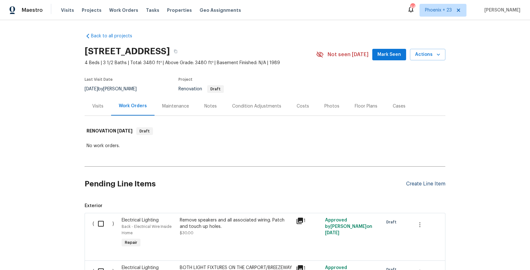
click at [433, 184] on div "Create Line Item" at bounding box center [425, 184] width 39 height 6
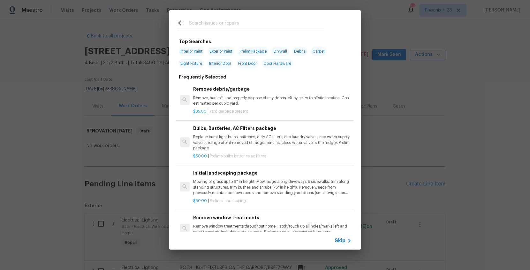
click at [239, 25] on input "text" at bounding box center [256, 24] width 135 height 10
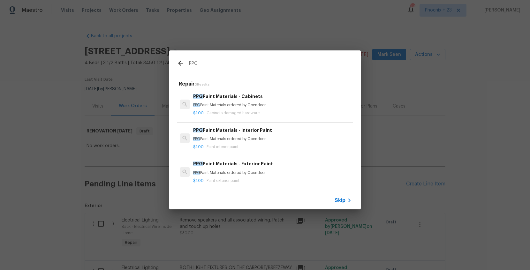
type input "PPG"
click at [295, 133] on h6 "PPG Paint Materials - Interior Paint" at bounding box center [272, 130] width 158 height 7
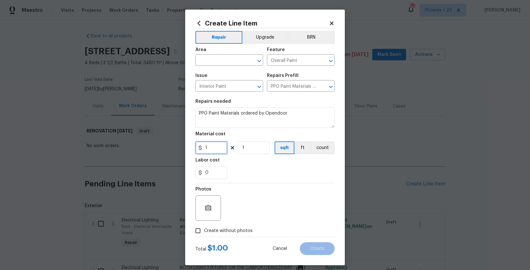
click at [213, 151] on input "1" at bounding box center [211, 148] width 32 height 13
type input "1547.82"
drag, startPoint x: 205, startPoint y: 67, endPoint x: 206, endPoint y: 63, distance: 4.3
click at [206, 64] on span "Area ​" at bounding box center [229, 57] width 68 height 26
click at [206, 63] on input "text" at bounding box center [220, 61] width 50 height 10
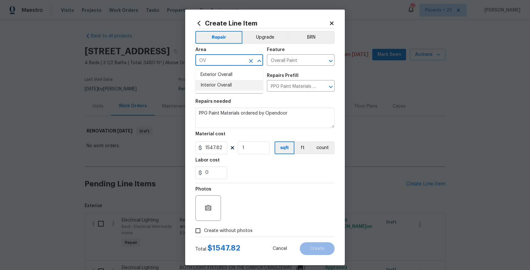
click at [206, 82] on li "Interior Overall" at bounding box center [229, 85] width 68 height 11
type input "Interior Overall"
click at [248, 227] on label "Create without photos" at bounding box center [222, 231] width 61 height 12
click at [204, 227] on input "Create without photos" at bounding box center [198, 231] width 12 height 12
checkbox input "true"
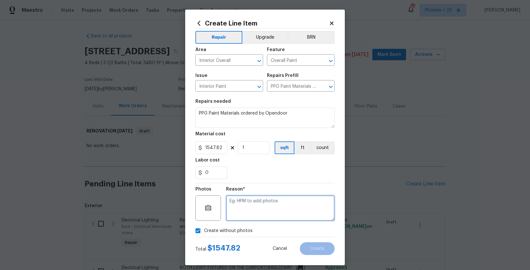
click at [250, 212] on textarea at bounding box center [280, 208] width 109 height 26
type textarea "NA"
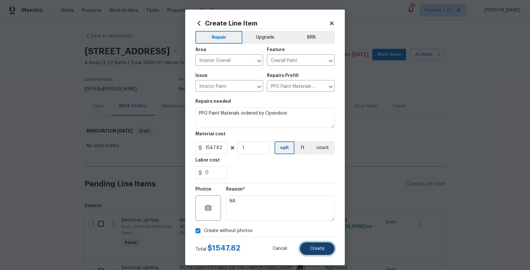
click at [313, 254] on button "Create" at bounding box center [317, 248] width 35 height 13
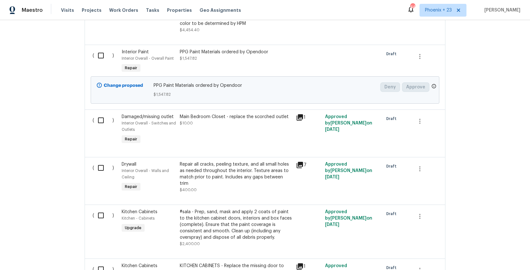
scroll to position [1613, 0]
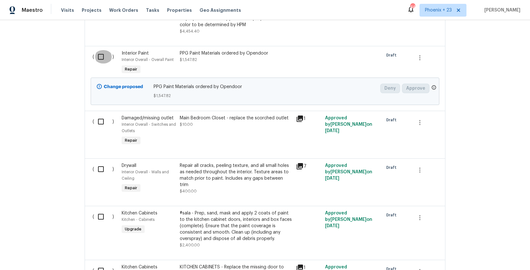
drag, startPoint x: 98, startPoint y: 50, endPoint x: 175, endPoint y: 89, distance: 86.4
click at [98, 50] on input "checkbox" at bounding box center [103, 56] width 18 height 13
checkbox input "true"
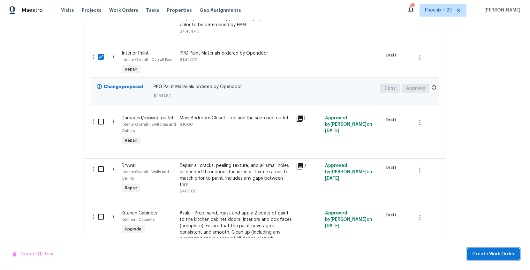
click at [474, 253] on button "Create Work Order" at bounding box center [493, 255] width 53 height 12
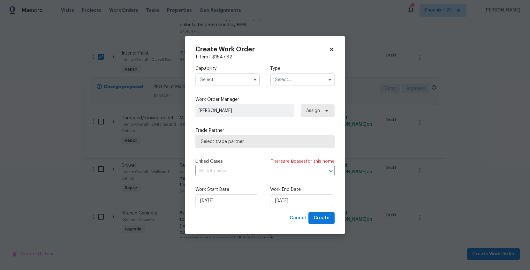
drag, startPoint x: 214, startPoint y: 74, endPoint x: 220, endPoint y: 80, distance: 8.4
click at [214, 74] on input "text" at bounding box center [227, 79] width 65 height 13
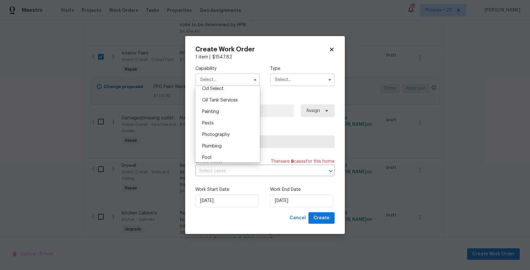
scroll to position [535, 0]
click at [225, 91] on div "Painting" at bounding box center [227, 94] width 61 height 11
type input "Painting"
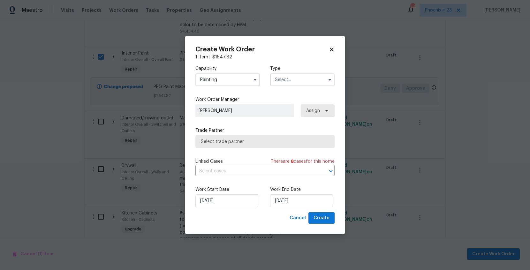
click at [306, 85] on input "text" at bounding box center [302, 79] width 65 height 13
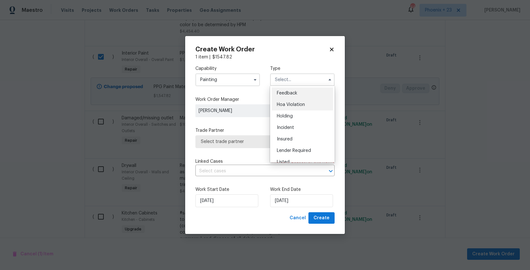
scroll to position [145, 0]
click at [304, 107] on div "Renovation" at bounding box center [302, 108] width 61 height 11
type input "Renovation"
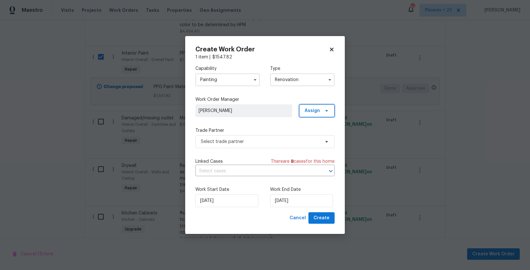
click at [318, 110] on span "Assign" at bounding box center [312, 111] width 15 height 6
click at [317, 140] on div "Assign to me" at bounding box center [318, 137] width 28 height 6
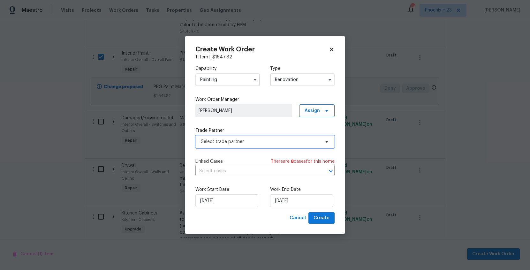
click at [256, 142] on span "Select trade partner" at bounding box center [260, 142] width 119 height 6
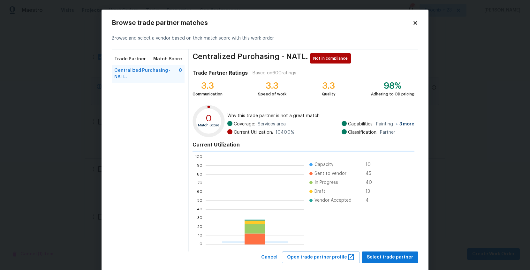
scroll to position [89, 99]
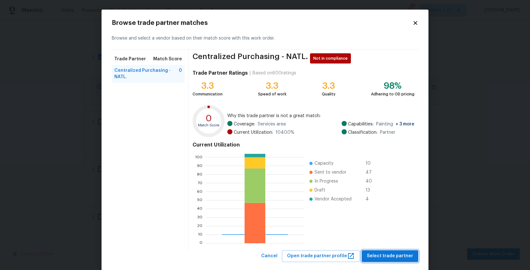
click at [391, 254] on span "Select trade partner" at bounding box center [390, 256] width 46 height 8
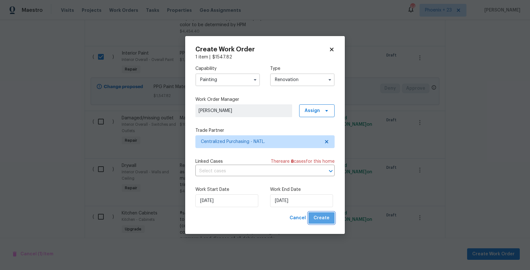
click at [327, 213] on button "Create" at bounding box center [322, 218] width 26 height 12
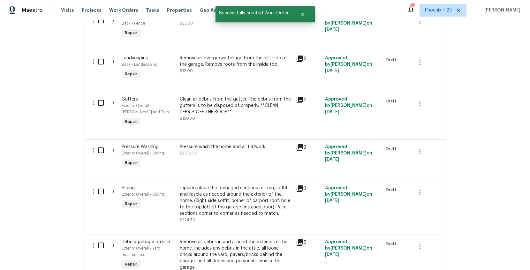
scroll to position [0, 0]
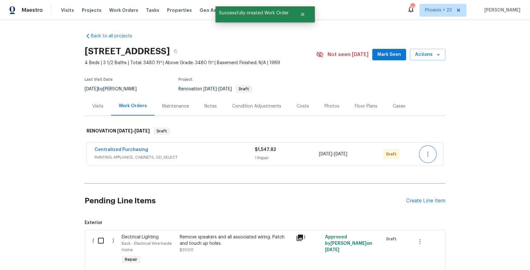
click at [429, 157] on icon "button" at bounding box center [428, 154] width 8 height 8
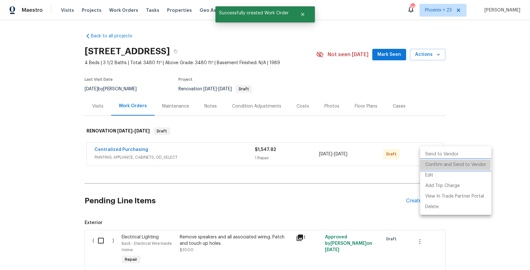
click at [430, 164] on li "Confirm and Send to Vendor" at bounding box center [455, 165] width 71 height 11
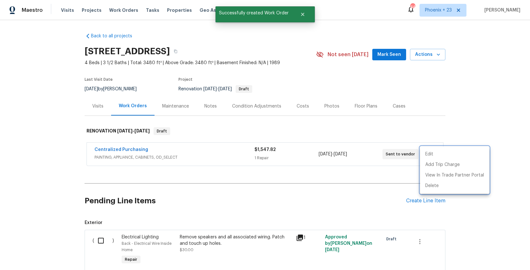
drag, startPoint x: 152, startPoint y: 160, endPoint x: 141, endPoint y: 155, distance: 12.4
click at [148, 159] on div at bounding box center [265, 135] width 530 height 270
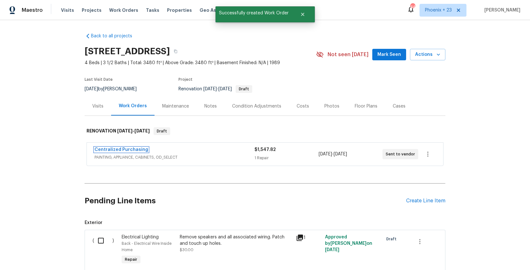
click at [135, 151] on link "Centralized Purchasing" at bounding box center [122, 150] width 54 height 4
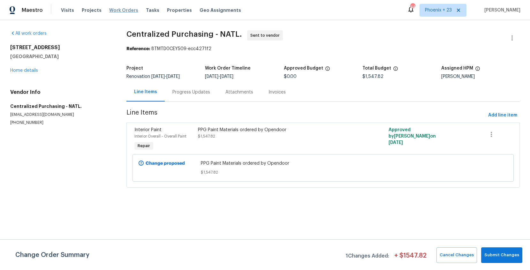
click at [128, 12] on span "Work Orders" at bounding box center [123, 10] width 29 height 6
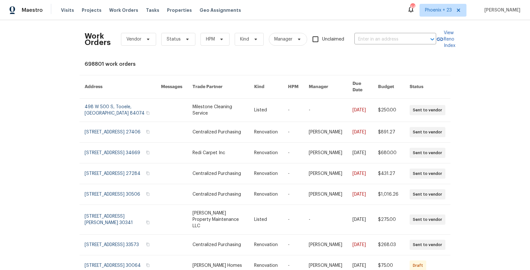
click at [357, 30] on div "Work Orders Vendor Status HPM Kind Manager Unclaimed ​" at bounding box center [261, 39] width 352 height 28
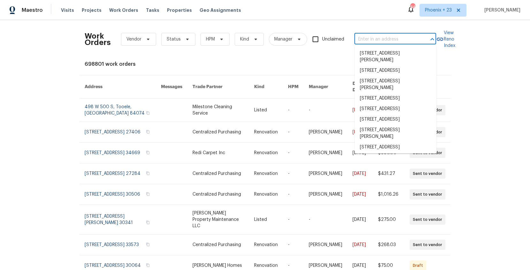
click at [378, 36] on input "text" at bounding box center [387, 39] width 64 height 10
paste input "[STREET_ADDRESS]"
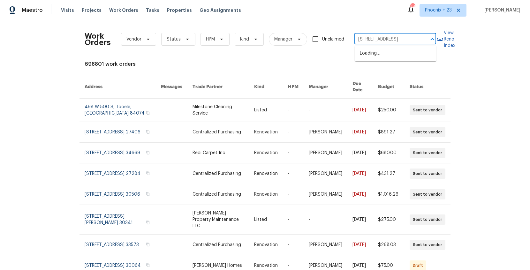
scroll to position [0, 6]
type input "[STREET_ADDRESS]"
click at [444, 13] on span "Phoenix + 23" at bounding box center [443, 10] width 47 height 13
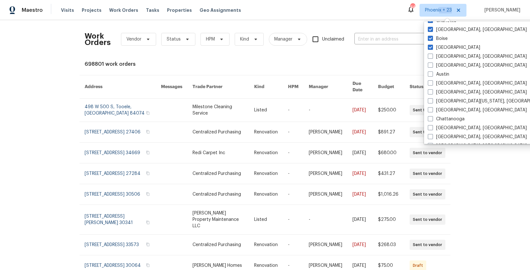
scroll to position [428, 0]
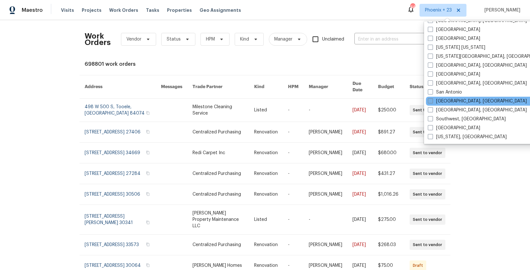
click at [438, 101] on label "[GEOGRAPHIC_DATA], [GEOGRAPHIC_DATA]" at bounding box center [477, 101] width 99 height 6
click at [432, 101] on input "[GEOGRAPHIC_DATA], [GEOGRAPHIC_DATA]" at bounding box center [430, 100] width 4 height 4
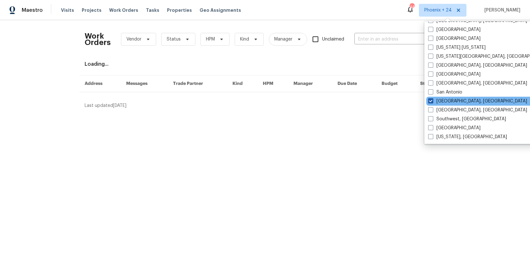
click at [440, 101] on label "[GEOGRAPHIC_DATA], [GEOGRAPHIC_DATA]" at bounding box center [477, 101] width 99 height 6
click at [433, 101] on input "[GEOGRAPHIC_DATA], [GEOGRAPHIC_DATA]" at bounding box center [430, 100] width 4 height 4
checkbox input "false"
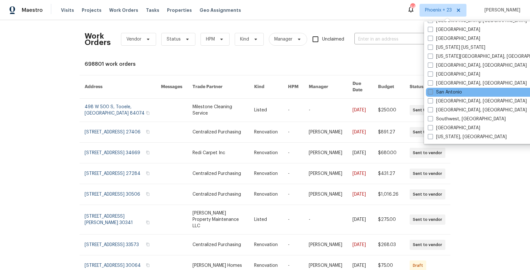
click at [439, 89] on label "San Antonio" at bounding box center [445, 92] width 34 height 6
click at [432, 89] on input "San Antonio" at bounding box center [430, 91] width 4 height 4
checkbox input "true"
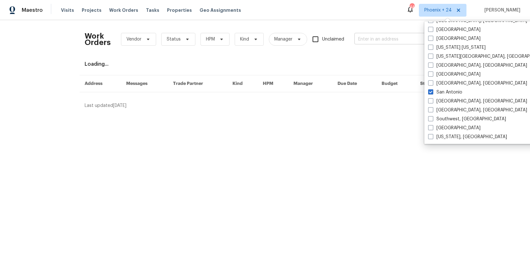
click at [379, 43] on input "text" at bounding box center [387, 39] width 64 height 10
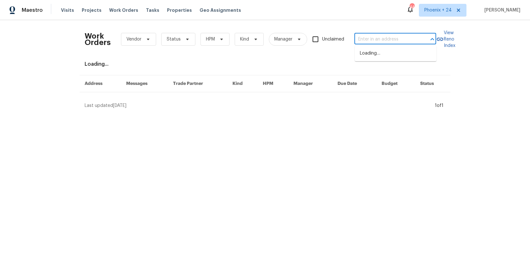
paste input "[STREET_ADDRESS]"
type input "[STREET_ADDRESS]"
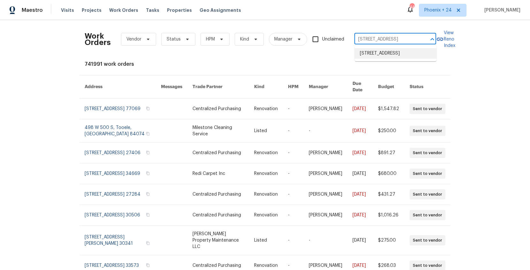
click at [381, 56] on li "[STREET_ADDRESS]" at bounding box center [396, 53] width 82 height 11
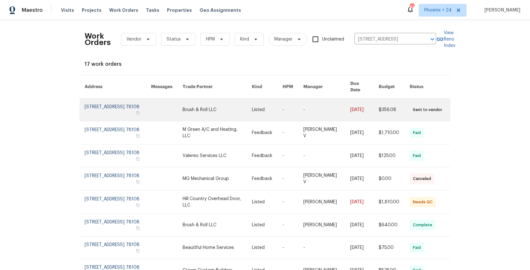
drag, startPoint x: 315, startPoint y: 74, endPoint x: 224, endPoint y: 109, distance: 97.6
click at [224, 109] on link at bounding box center [217, 110] width 69 height 22
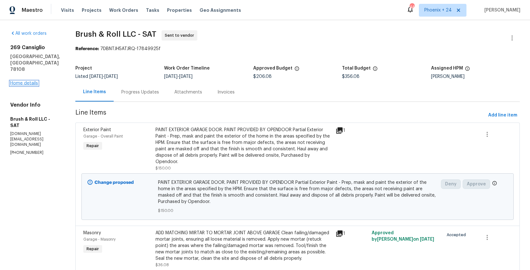
click at [27, 81] on link "Home details" at bounding box center [24, 83] width 28 height 4
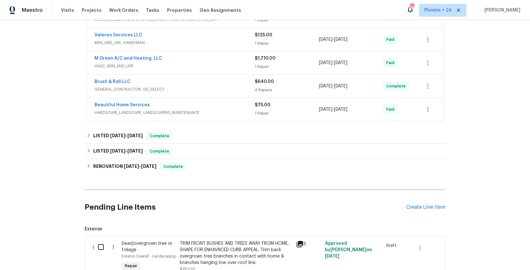
scroll to position [193, 0]
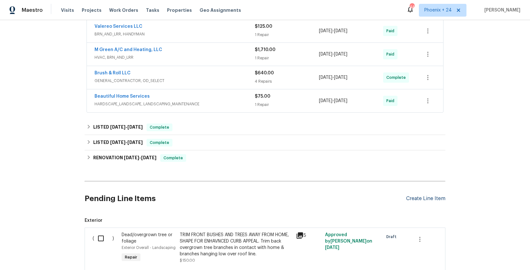
click at [421, 196] on div "Create Line Item" at bounding box center [425, 199] width 39 height 6
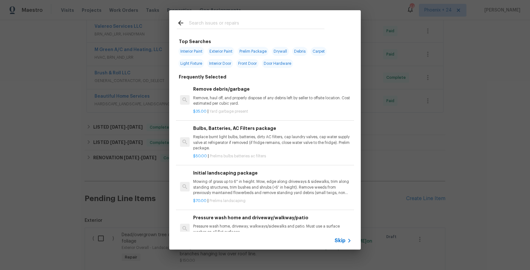
drag, startPoint x: 233, startPoint y: 30, endPoint x: 234, endPoint y: 25, distance: 5.3
click at [234, 26] on div at bounding box center [250, 22] width 163 height 25
click at [234, 25] on input "text" at bounding box center [256, 24] width 135 height 10
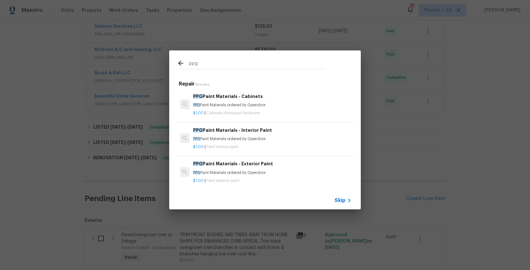
type input "ppg"
click at [278, 169] on div "PPG Paint Materials - Exterior Paint PPG Paint Materials ordered by Opendoor" at bounding box center [272, 167] width 158 height 15
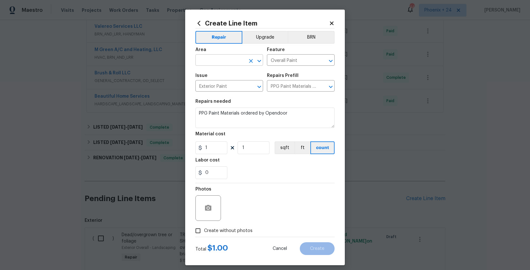
click at [203, 57] on input "text" at bounding box center [220, 61] width 50 height 10
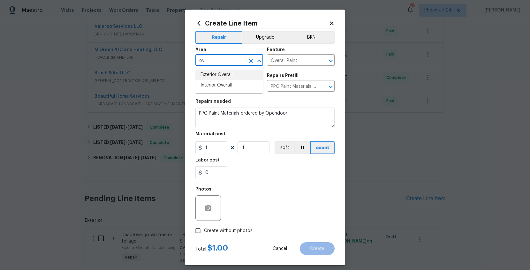
click at [213, 75] on li "Exterior Overall" at bounding box center [229, 75] width 68 height 11
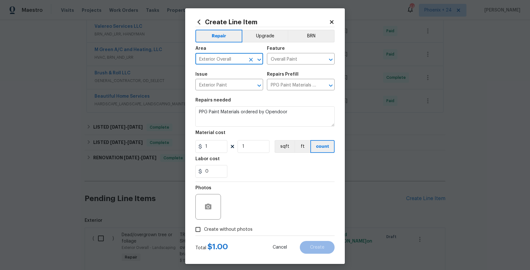
type input "Exterior Overall"
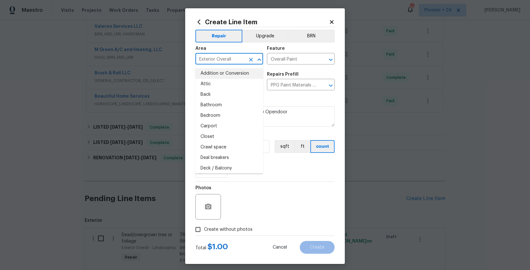
click at [274, 192] on div "Photos" at bounding box center [264, 203] width 139 height 42
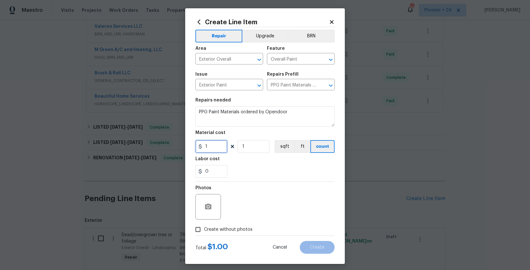
drag, startPoint x: 214, startPoint y: 145, endPoint x: 191, endPoint y: 142, distance: 23.3
click at [191, 142] on div "Create Line Item Repair Upgrade BRN Area Exterior Overall ​ Feature Overall Pai…" at bounding box center [265, 136] width 160 height 256
type input "46.4"
click at [248, 231] on span "Create without photos" at bounding box center [228, 229] width 49 height 7
click at [204, 231] on input "Create without photos" at bounding box center [198, 230] width 12 height 12
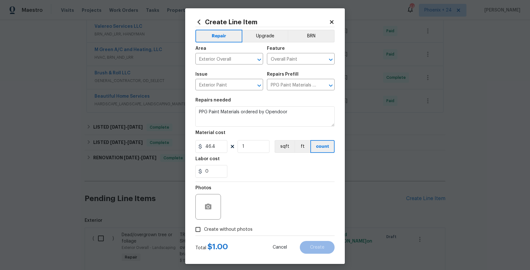
checkbox input "true"
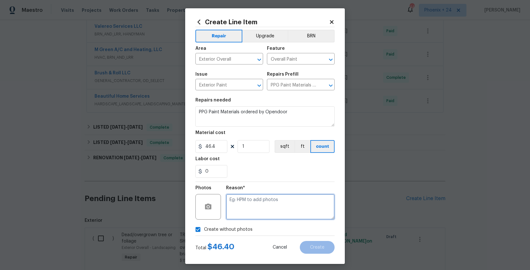
click at [249, 214] on textarea at bounding box center [280, 207] width 109 height 26
type textarea "NA"
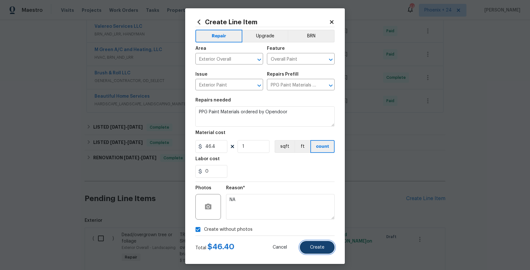
click at [314, 245] on span "Create" at bounding box center [317, 247] width 14 height 5
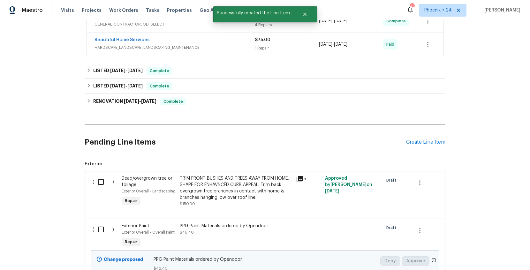
scroll to position [292, 0]
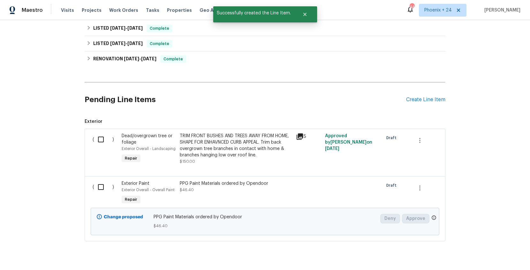
drag, startPoint x: 97, startPoint y: 177, endPoint x: 99, endPoint y: 180, distance: 3.6
click at [96, 177] on div "( ) Exterior Paint Exterior Overall - Overall Paint Repair PPG Paint Materials …" at bounding box center [265, 208] width 361 height 65
click at [100, 181] on input "checkbox" at bounding box center [103, 186] width 18 height 13
checkbox input "true"
click at [479, 251] on span "Create Work Order" at bounding box center [493, 254] width 42 height 8
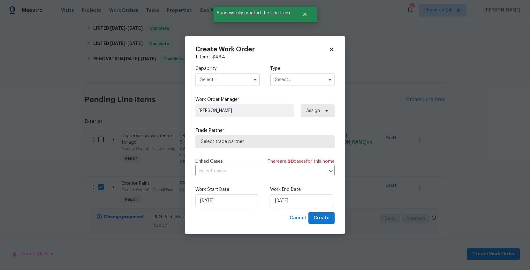
click at [245, 75] on input "text" at bounding box center [227, 79] width 65 height 13
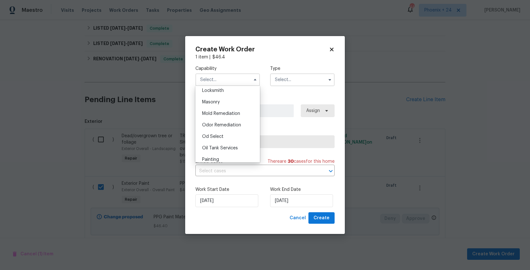
scroll to position [504, 0]
click at [228, 124] on div "Painting" at bounding box center [227, 125] width 61 height 11
type input "Painting"
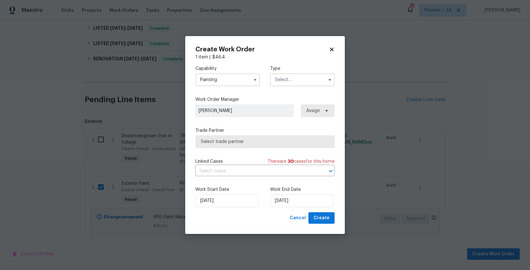
drag, startPoint x: 312, startPoint y: 70, endPoint x: 306, endPoint y: 83, distance: 14.7
click at [312, 73] on div "Type" at bounding box center [302, 75] width 65 height 21
click at [305, 85] on input "text" at bounding box center [302, 79] width 65 height 13
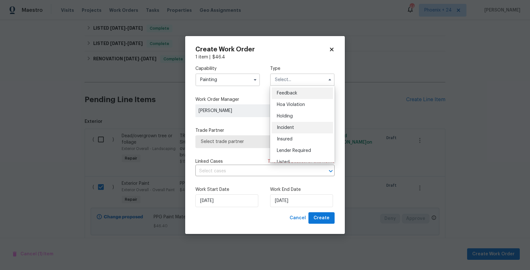
scroll to position [145, 0]
click at [297, 110] on span "Renovation" at bounding box center [289, 109] width 24 height 4
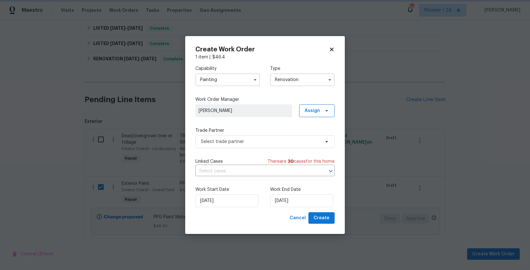
scroll to position [0, 0]
click at [308, 114] on span "Assign" at bounding box center [316, 110] width 35 height 13
click at [290, 72] on div "Type Renovation" at bounding box center [302, 75] width 65 height 21
click at [290, 78] on input "Renovation" at bounding box center [302, 79] width 65 height 13
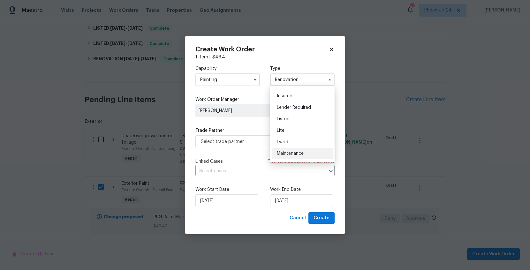
scroll to position [39, 0]
click at [291, 113] on span "Lender Required" at bounding box center [294, 112] width 34 height 4
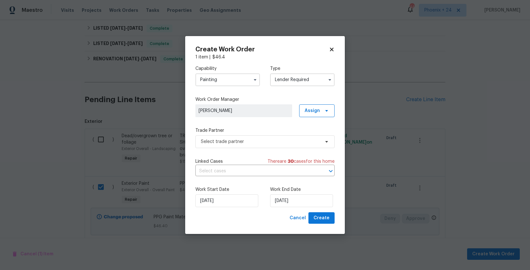
drag, startPoint x: 289, startPoint y: 68, endPoint x: 290, endPoint y: 78, distance: 9.6
click at [289, 69] on label "Type" at bounding box center [302, 68] width 65 height 6
drag, startPoint x: 290, startPoint y: 78, endPoint x: 291, endPoint y: 82, distance: 4.2
click at [290, 78] on input "Lender Required" at bounding box center [302, 79] width 65 height 13
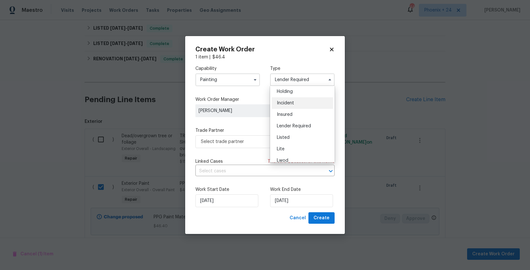
scroll to position [32, 0]
drag, startPoint x: 299, startPoint y: 132, endPoint x: 301, endPoint y: 123, distance: 9.1
click at [299, 132] on div "Listed" at bounding box center [302, 129] width 61 height 11
type input "Listed"
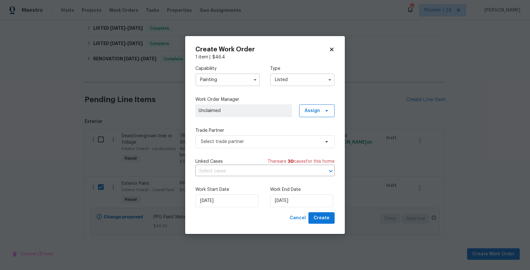
click at [309, 103] on div "Work Order Manager Unclaimed Assign" at bounding box center [264, 106] width 139 height 21
drag, startPoint x: 306, startPoint y: 112, endPoint x: 306, endPoint y: 119, distance: 7.1
click at [306, 112] on span "Assign" at bounding box center [312, 111] width 15 height 6
click at [310, 139] on div "Assign to me" at bounding box center [318, 137] width 28 height 6
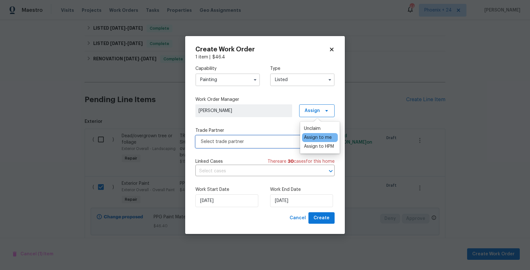
click at [265, 142] on span "Select trade partner" at bounding box center [260, 142] width 119 height 6
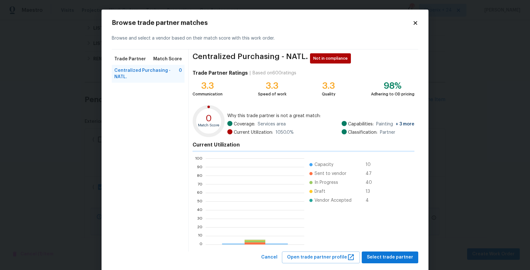
scroll to position [89, 99]
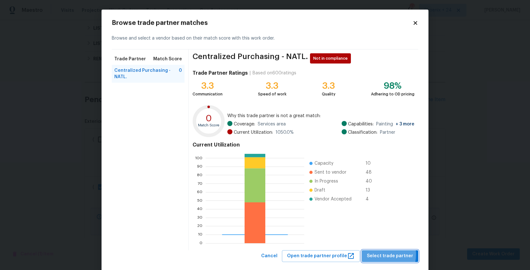
click at [377, 254] on span "Select trade partner" at bounding box center [390, 256] width 46 height 8
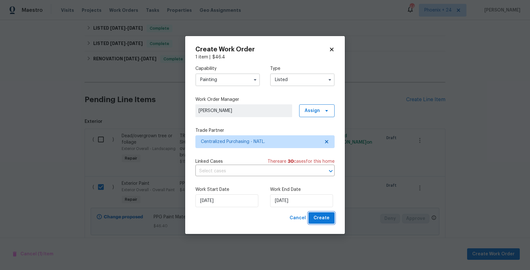
click at [319, 218] on span "Create" at bounding box center [322, 218] width 16 height 8
checkbox input "false"
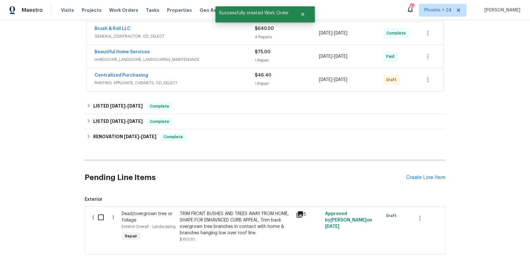
scroll to position [230, 0]
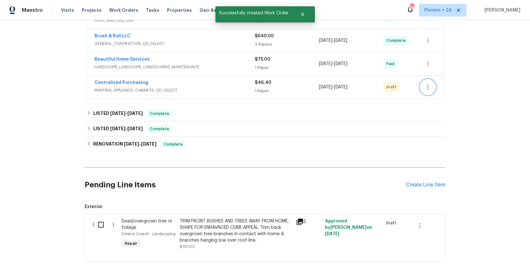
click at [423, 86] on button "button" at bounding box center [427, 87] width 15 height 15
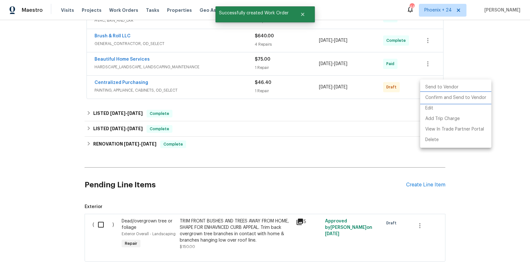
click at [431, 100] on li "Confirm and Send to Vendor" at bounding box center [455, 98] width 71 height 11
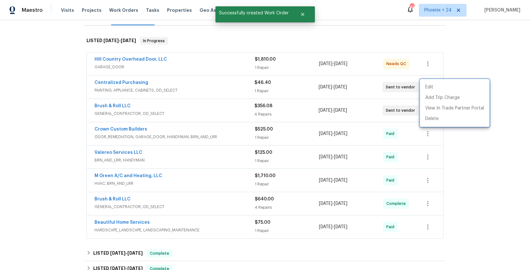
drag, startPoint x: 127, startPoint y: 106, endPoint x: 122, endPoint y: 92, distance: 14.7
click at [126, 106] on div at bounding box center [265, 135] width 530 height 270
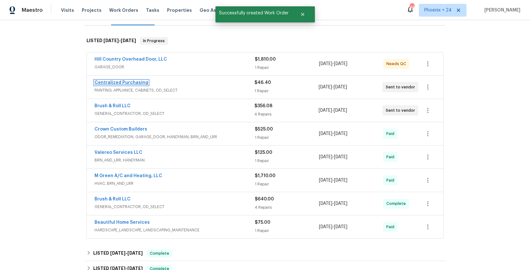
click at [120, 85] on link "Centralized Purchasing" at bounding box center [122, 82] width 54 height 4
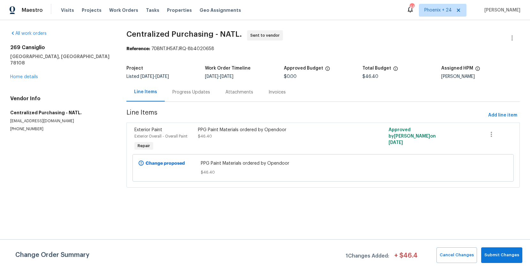
drag, startPoint x: 120, startPoint y: 9, endPoint x: 166, endPoint y: 19, distance: 47.6
click at [120, 9] on span "Work Orders" at bounding box center [123, 10] width 29 height 6
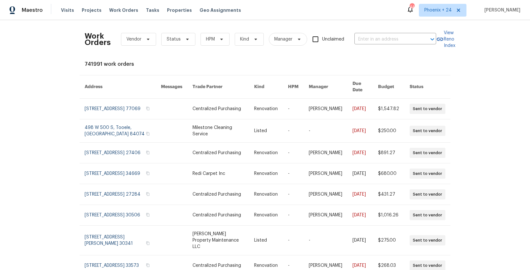
click at [369, 31] on div "Work Orders Vendor Status HPM Kind Manager Unclaimed ​" at bounding box center [261, 39] width 352 height 28
click at [371, 36] on input "text" at bounding box center [387, 39] width 64 height 10
paste input "[STREET_ADDRESS]"
type input "[STREET_ADDRESS]"
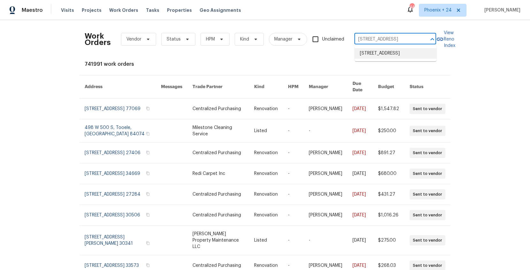
click at [382, 55] on li "[STREET_ADDRESS]" at bounding box center [396, 53] width 82 height 11
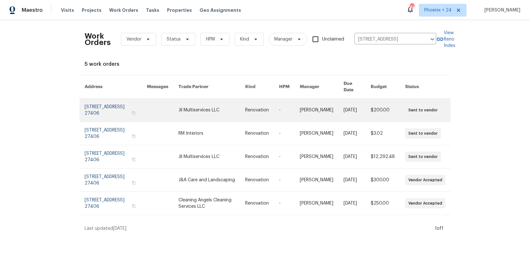
click at [227, 100] on link at bounding box center [212, 110] width 67 height 23
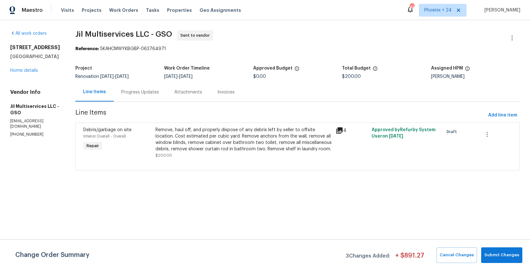
click at [35, 73] on div "[STREET_ADDRESS] Home details" at bounding box center [35, 58] width 50 height 29
click at [33, 70] on link "Home details" at bounding box center [24, 70] width 28 height 4
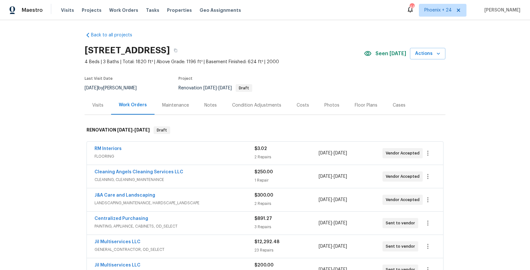
click at [86, 108] on div "Visits" at bounding box center [98, 105] width 27 height 19
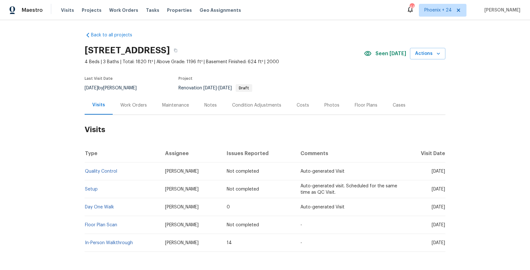
scroll to position [26, 0]
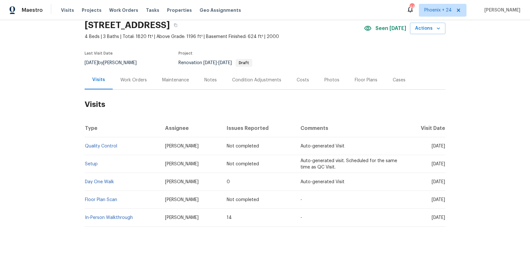
click at [115, 215] on td "In-Person Walkthrough" at bounding box center [122, 218] width 75 height 18
click at [117, 216] on link "In-Person Walkthrough" at bounding box center [109, 218] width 48 height 4
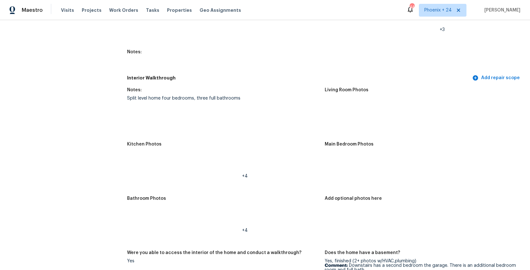
scroll to position [840, 0]
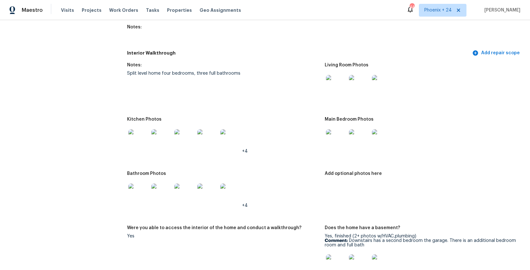
click at [145, 141] on img at bounding box center [138, 139] width 20 height 20
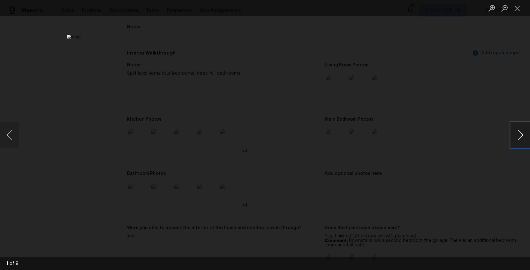
click at [521, 134] on button "Next image" at bounding box center [520, 135] width 19 height 26
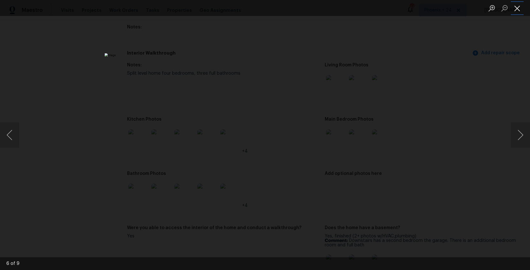
click at [518, 10] on button "Close lightbox" at bounding box center [517, 8] width 13 height 11
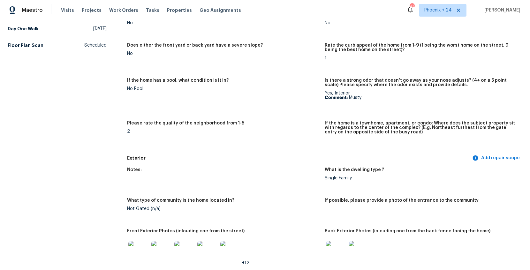
scroll to position [0, 0]
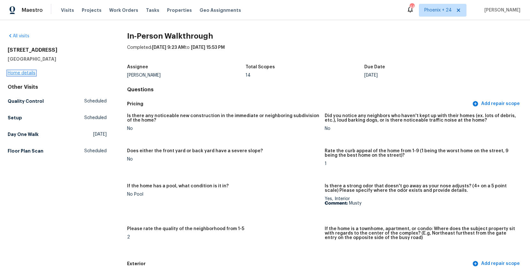
click at [25, 74] on link "Home details" at bounding box center [22, 73] width 28 height 4
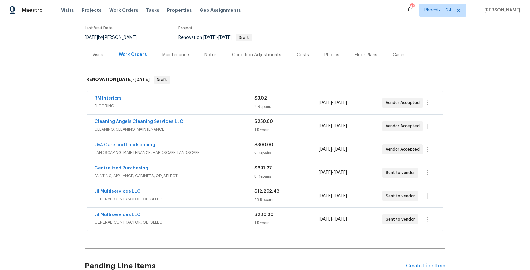
scroll to position [52, 0]
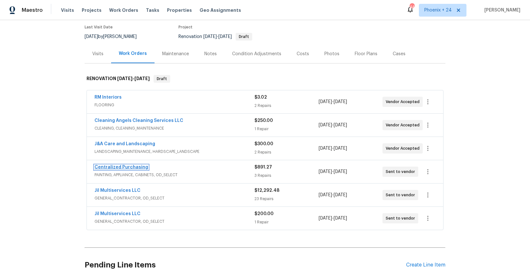
click at [135, 169] on link "Centralized Purchasing" at bounding box center [122, 167] width 54 height 4
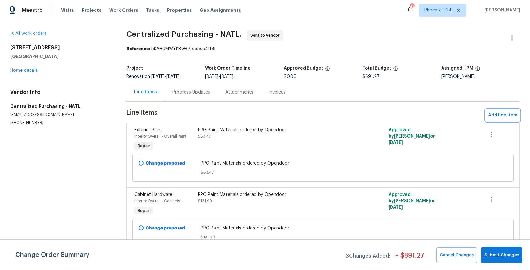
click at [499, 117] on span "Add line item" at bounding box center [502, 115] width 29 height 8
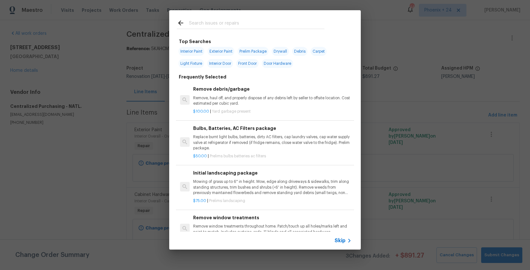
click at [254, 25] on input "text" at bounding box center [256, 24] width 135 height 10
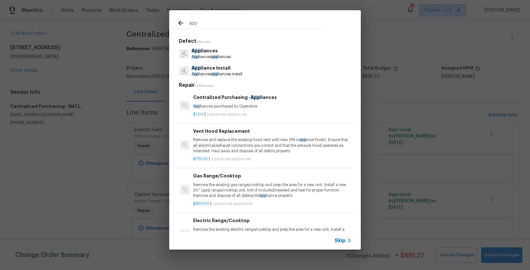
type input "app"
click at [268, 106] on p "App liances purchased by Opendoor" at bounding box center [272, 106] width 158 height 5
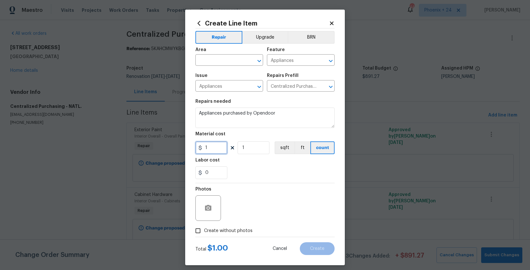
drag, startPoint x: 219, startPoint y: 145, endPoint x: 191, endPoint y: 146, distance: 27.8
click at [191, 146] on div "Create Line Item Repair Upgrade BRN Area ​ Feature Appliances ​ Issue Appliance…" at bounding box center [265, 138] width 160 height 256
type input "242.38"
drag, startPoint x: 213, startPoint y: 50, endPoint x: 214, endPoint y: 58, distance: 8.3
click at [213, 51] on div "Area" at bounding box center [229, 52] width 68 height 8
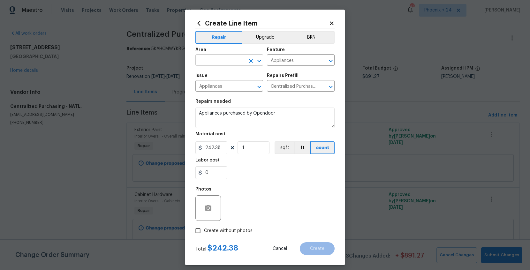
click at [214, 59] on input "text" at bounding box center [220, 61] width 50 height 10
click at [213, 73] on li "Kitchen" at bounding box center [229, 75] width 68 height 11
type input "Kitchen"
drag, startPoint x: 228, startPoint y: 229, endPoint x: 231, endPoint y: 226, distance: 4.1
click at [229, 229] on span "Create without photos" at bounding box center [228, 231] width 49 height 7
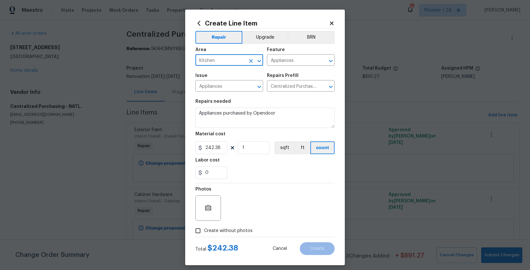
click at [204, 229] on input "Create without photos" at bounding box center [198, 231] width 12 height 12
checkbox input "true"
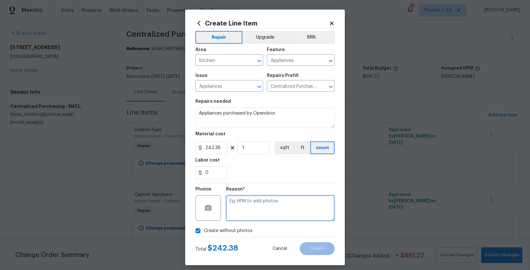
scroll to position [0, 0]
click at [242, 212] on textarea at bounding box center [280, 208] width 109 height 26
type textarea "NA"
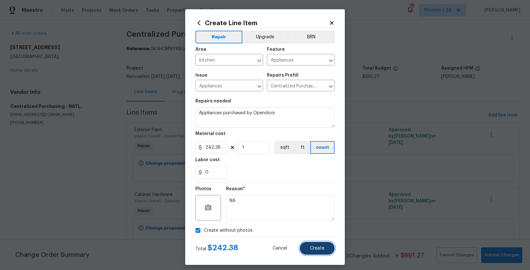
click at [316, 242] on button "Create" at bounding box center [317, 248] width 35 height 13
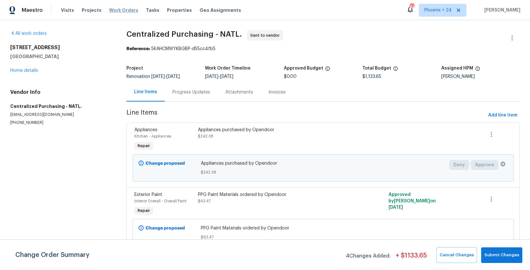
drag, startPoint x: 106, startPoint y: 9, endPoint x: 112, endPoint y: 10, distance: 6.5
click at [109, 9] on span "Work Orders" at bounding box center [123, 10] width 29 height 6
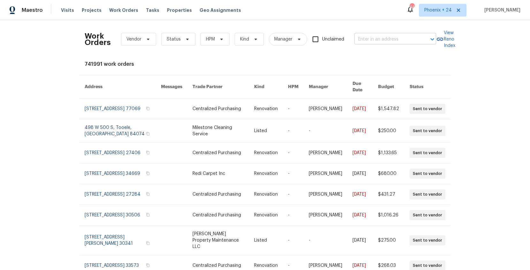
click at [384, 35] on input "text" at bounding box center [387, 39] width 64 height 10
paste input "[STREET_ADDRESS]"
type input "[STREET_ADDRESS]"
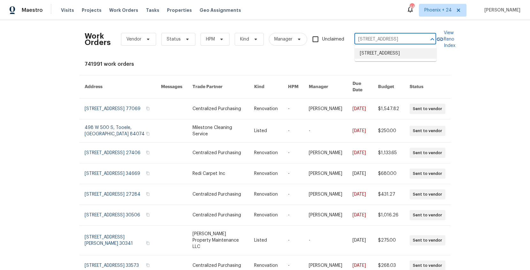
click at [381, 54] on li "[STREET_ADDRESS]" at bounding box center [396, 53] width 82 height 11
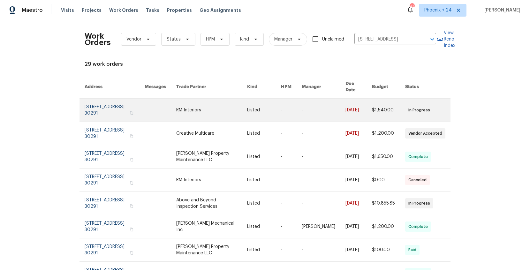
click at [150, 120] on td at bounding box center [156, 110] width 32 height 23
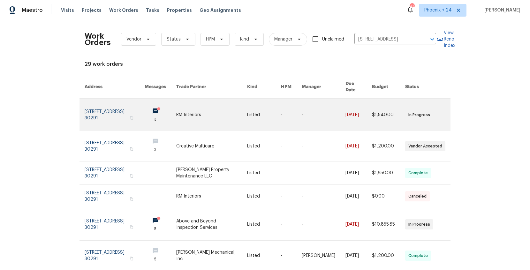
click at [150, 120] on td "3" at bounding box center [156, 115] width 32 height 33
click at [151, 119] on td "3" at bounding box center [156, 115] width 32 height 33
click at [226, 120] on link at bounding box center [211, 115] width 71 height 32
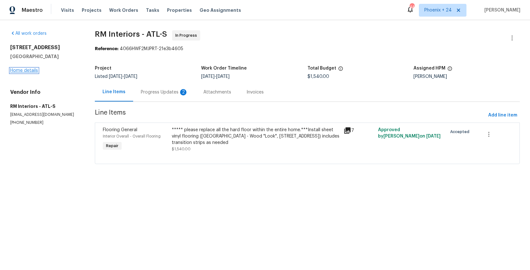
click at [32, 71] on link "Home details" at bounding box center [24, 70] width 28 height 4
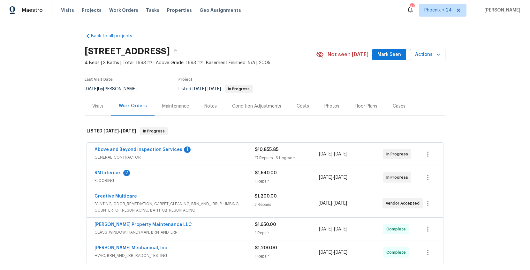
click at [104, 95] on div "Last Visit Date [DATE] by [PERSON_NAME] Project Listed [DATE] - [DATE] In Progr…" at bounding box center [193, 85] width 217 height 23
click at [104, 102] on div "Visits" at bounding box center [98, 106] width 27 height 19
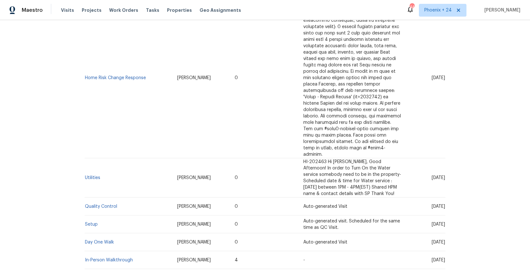
scroll to position [932, 0]
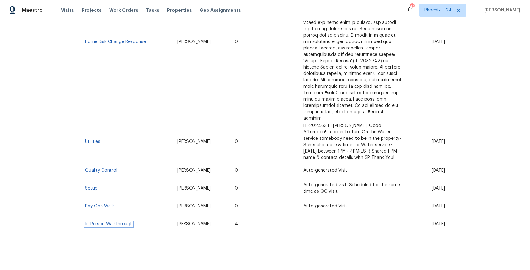
click at [111, 222] on link "In-Person Walkthrough" at bounding box center [109, 224] width 48 height 4
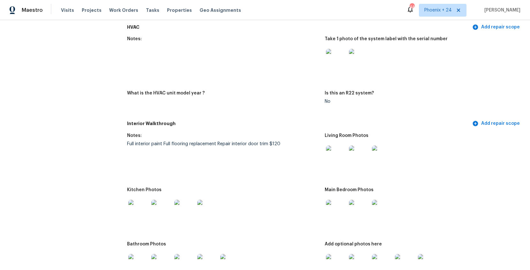
scroll to position [606, 0]
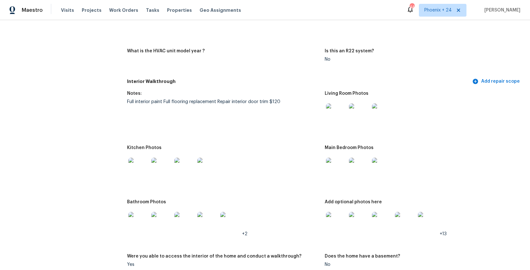
click at [129, 174] on img at bounding box center [138, 168] width 20 height 20
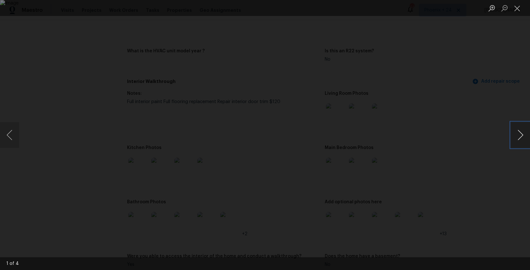
click at [511, 135] on button "Next image" at bounding box center [520, 135] width 19 height 26
click at [513, 135] on button "Next image" at bounding box center [520, 135] width 19 height 26
click at [517, 8] on button "Close lightbox" at bounding box center [517, 8] width 13 height 11
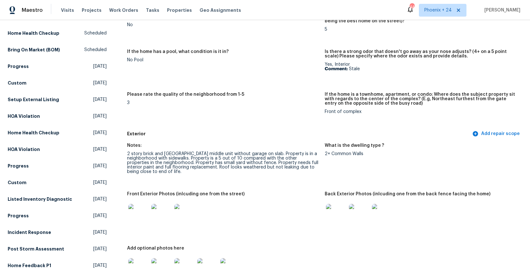
scroll to position [0, 0]
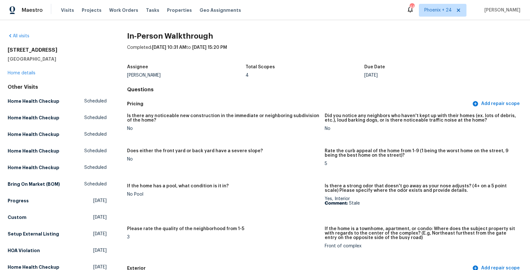
click at [130, 10] on span "Work Orders" at bounding box center [123, 10] width 29 height 6
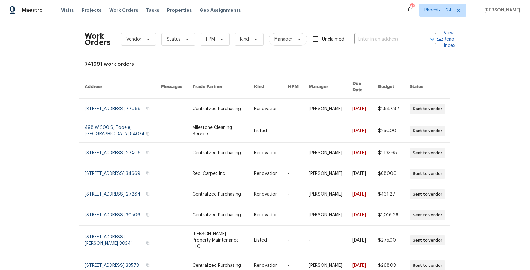
click at [388, 32] on div "Work Orders Vendor Status HPM Kind Manager Unclaimed ​" at bounding box center [261, 39] width 352 height 28
click at [389, 37] on input "text" at bounding box center [387, 39] width 64 height 10
paste input "[STREET_ADDRESS]"
type input "[STREET_ADDRESS]"
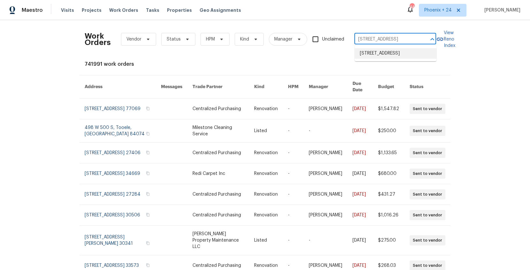
click at [392, 59] on li "[STREET_ADDRESS]" at bounding box center [396, 53] width 82 height 11
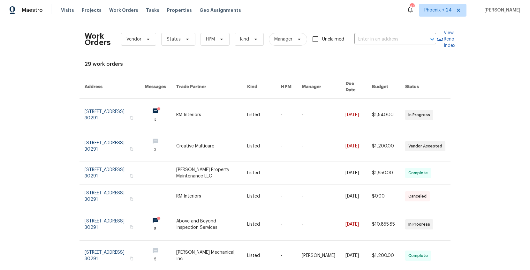
type input "[STREET_ADDRESS]"
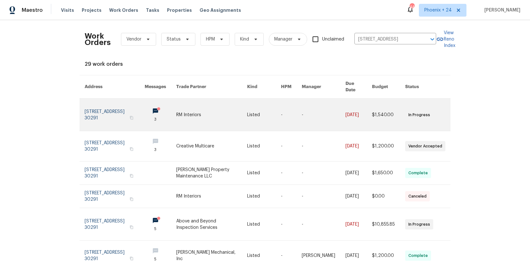
click at [191, 121] on link at bounding box center [211, 115] width 71 height 32
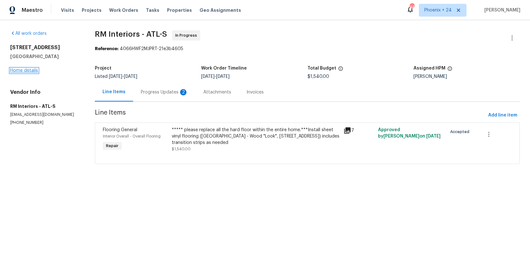
click at [12, 72] on link "Home details" at bounding box center [24, 70] width 28 height 4
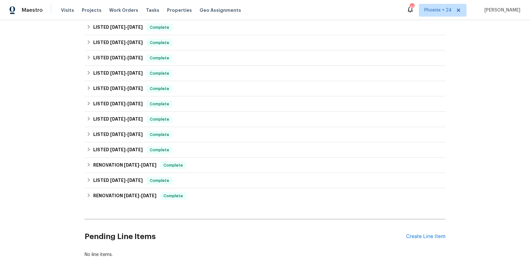
scroll to position [333, 0]
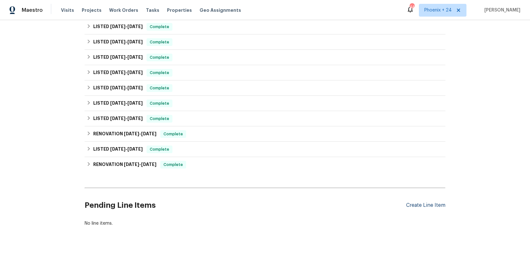
click at [427, 203] on div "Create Line Item" at bounding box center [425, 206] width 39 height 6
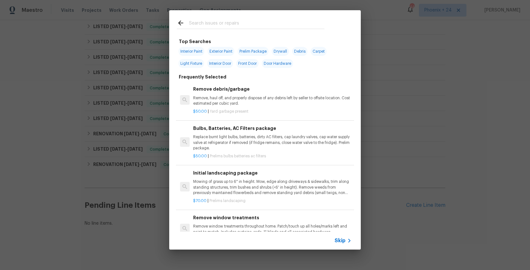
click at [218, 25] on input "text" at bounding box center [256, 24] width 135 height 10
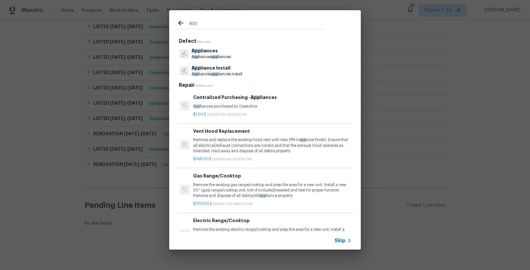
type input "app"
click at [279, 109] on div "$1.00 | Appliances appliances" at bounding box center [272, 113] width 158 height 8
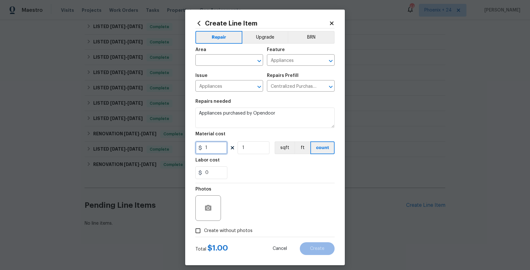
drag, startPoint x: 216, startPoint y: 148, endPoint x: 199, endPoint y: 146, distance: 16.7
click at [199, 146] on div "1" at bounding box center [211, 148] width 32 height 13
type input "2012.64"
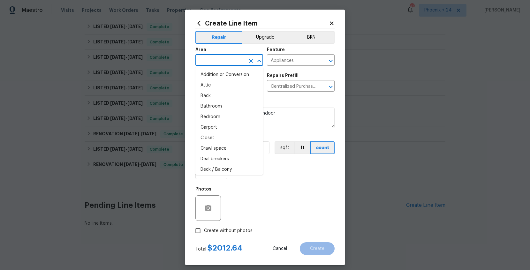
click at [208, 64] on input "text" at bounding box center [220, 61] width 50 height 10
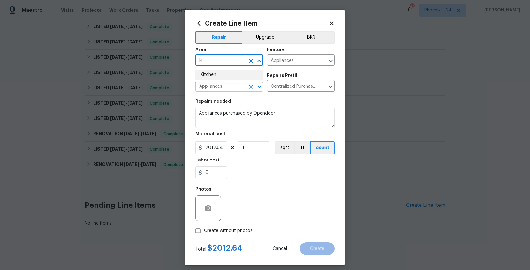
type input "ki"
drag, startPoint x: 212, startPoint y: 83, endPoint x: 211, endPoint y: 77, distance: 5.8
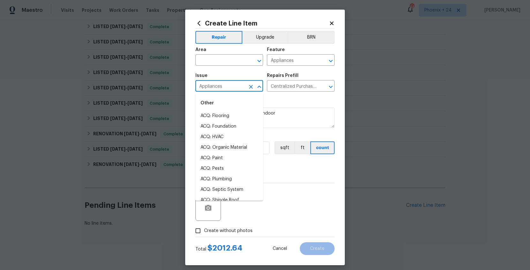
click at [208, 66] on span "Area ​" at bounding box center [229, 57] width 68 height 26
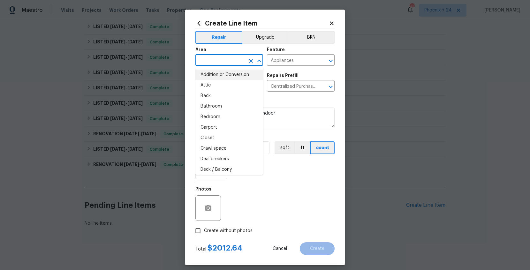
click at [208, 65] on input "text" at bounding box center [220, 61] width 50 height 10
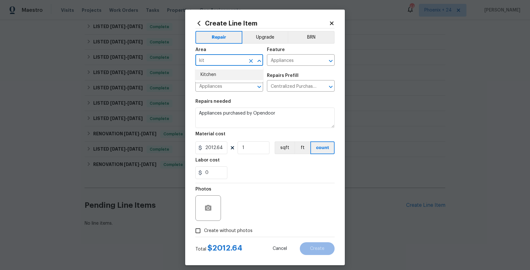
click at [211, 70] on li "Kitchen" at bounding box center [229, 75] width 68 height 11
type input "Kitchen"
drag, startPoint x: 226, startPoint y: 228, endPoint x: 235, endPoint y: 221, distance: 11.4
click at [227, 228] on span "Create without photos" at bounding box center [228, 231] width 49 height 7
click at [246, 214] on div "Photos" at bounding box center [264, 204] width 139 height 42
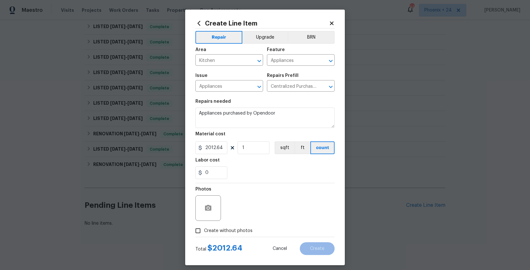
drag, startPoint x: 239, startPoint y: 225, endPoint x: 245, endPoint y: 225, distance: 5.7
click at [239, 225] on label "Create without photos" at bounding box center [222, 231] width 61 height 12
click at [204, 225] on input "Create without photos" at bounding box center [198, 231] width 12 height 12
checkbox input "true"
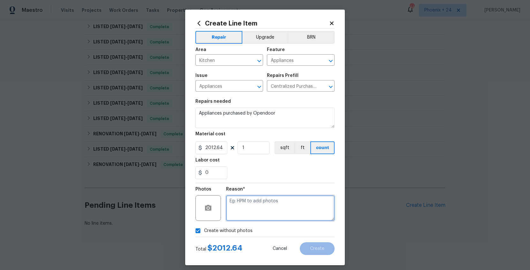
click at [249, 219] on textarea at bounding box center [280, 208] width 109 height 26
type textarea "NA"
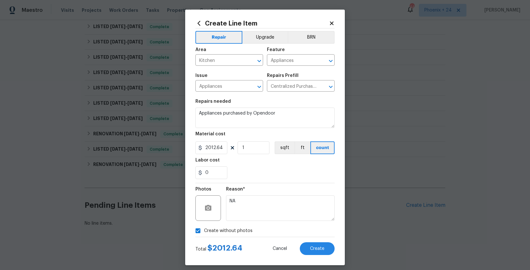
click at [324, 234] on div "Create without photos" at bounding box center [264, 231] width 139 height 12
click at [321, 248] on span "Create" at bounding box center [317, 249] width 14 height 5
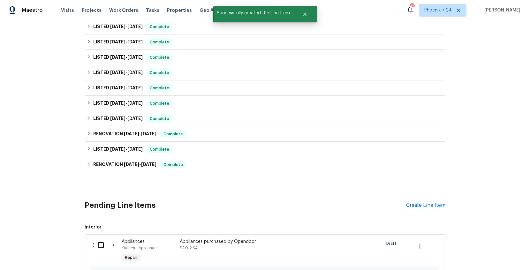
click at [100, 252] on div "( )" at bounding box center [105, 251] width 29 height 29
drag, startPoint x: 99, startPoint y: 249, endPoint x: 106, endPoint y: 249, distance: 7.7
click at [99, 249] on input "checkbox" at bounding box center [103, 245] width 18 height 13
checkbox input "true"
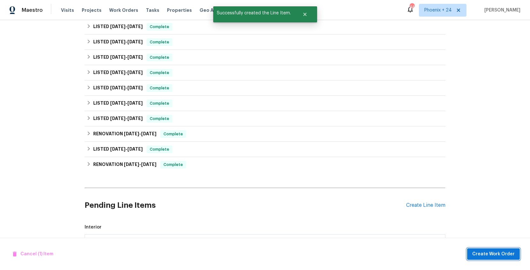
click at [474, 255] on button "Create Work Order" at bounding box center [493, 255] width 53 height 12
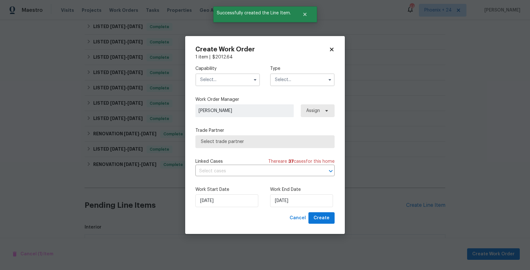
click at [219, 81] on input "text" at bounding box center [227, 79] width 65 height 13
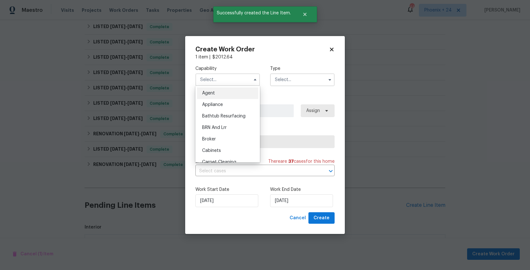
drag, startPoint x: 231, startPoint y: 103, endPoint x: 289, endPoint y: 75, distance: 64.9
click at [233, 102] on div "Appliance" at bounding box center [227, 104] width 61 height 11
type input "Appliance"
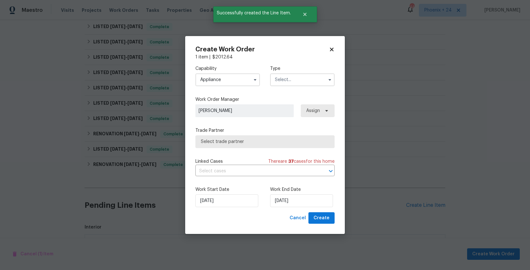
click at [289, 75] on input "text" at bounding box center [302, 79] width 65 height 13
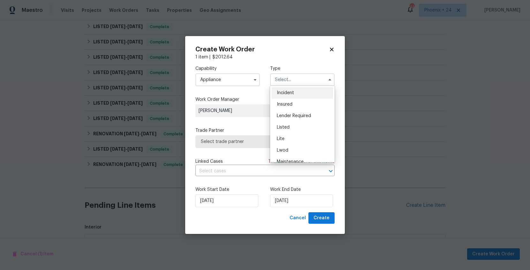
scroll to position [37, 0]
click at [301, 123] on div "Listed" at bounding box center [302, 124] width 61 height 11
type input "Listed"
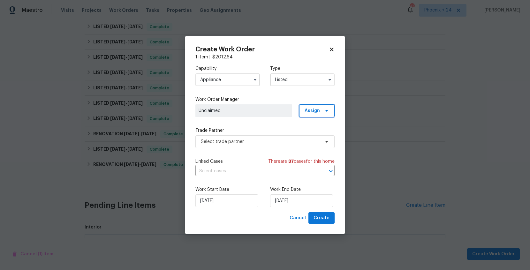
click at [316, 113] on span "Assign" at bounding box center [312, 111] width 15 height 6
click at [316, 139] on div "Assign to me" at bounding box center [318, 137] width 28 height 6
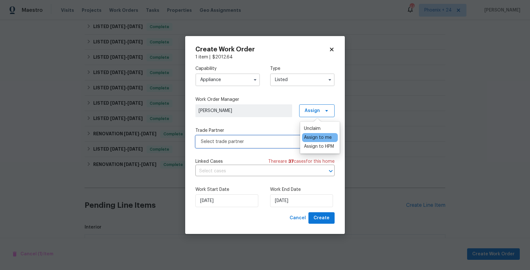
click at [256, 141] on span "Select trade partner" at bounding box center [260, 142] width 119 height 6
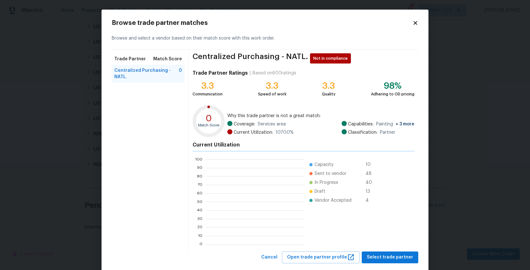
scroll to position [89, 99]
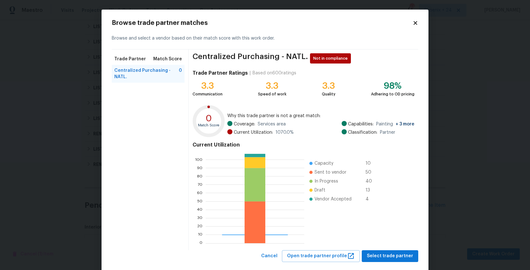
drag, startPoint x: 391, startPoint y: 247, endPoint x: 393, endPoint y: 258, distance: 11.8
click at [391, 247] on div "Centralized Purchasing - NATL. Not in compliance Trade Partner Ratings | Based …" at bounding box center [304, 150] width 230 height 201
click at [393, 258] on span "Select trade partner" at bounding box center [390, 256] width 46 height 8
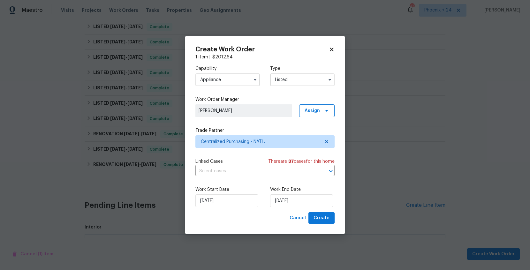
click at [334, 223] on div "Create Work Order 1 item | $ 2012.64 Capability Appliance Type Listed Work Orde…" at bounding box center [265, 135] width 160 height 198
click at [329, 217] on button "Create" at bounding box center [322, 218] width 26 height 12
checkbox input "false"
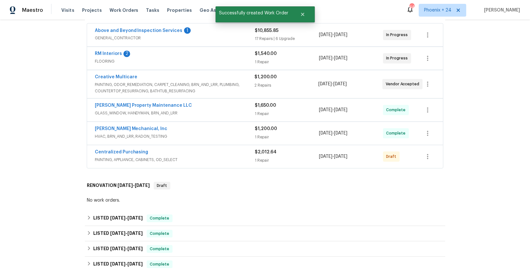
scroll to position [102, 0]
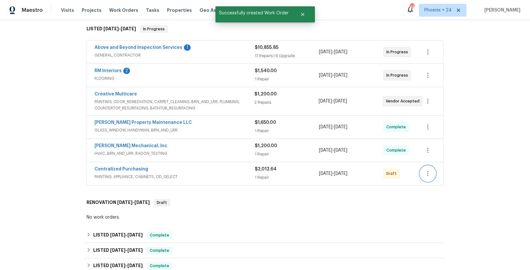
click at [429, 172] on icon "button" at bounding box center [428, 174] width 8 height 8
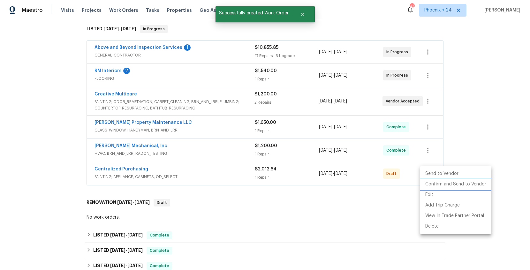
click at [430, 181] on li "Confirm and Send to Vendor" at bounding box center [455, 184] width 71 height 11
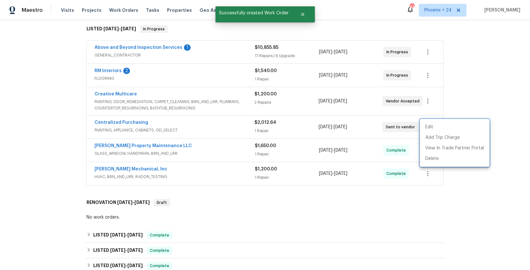
click at [187, 126] on div at bounding box center [265, 135] width 530 height 270
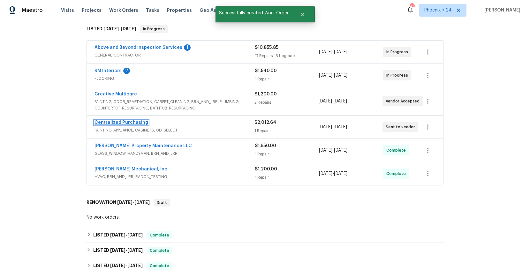
click at [120, 123] on link "Centralized Purchasing" at bounding box center [122, 122] width 54 height 4
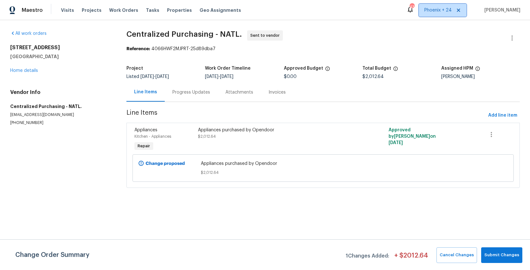
click at [443, 7] on span "Phoenix + 24" at bounding box center [443, 10] width 48 height 13
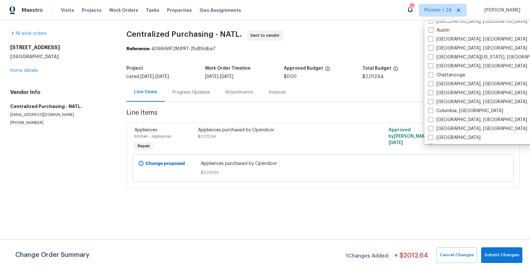
scroll to position [428, 0]
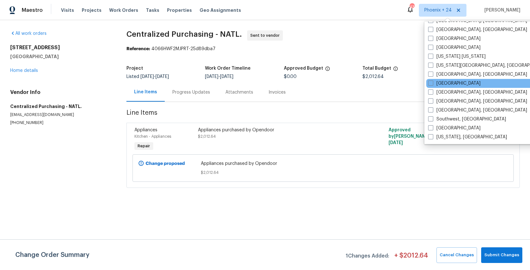
click at [438, 87] on div "[GEOGRAPHIC_DATA]" at bounding box center [490, 83] width 129 height 9
click at [438, 85] on label "[GEOGRAPHIC_DATA]" at bounding box center [454, 83] width 52 height 6
click at [433, 84] on input "[GEOGRAPHIC_DATA]" at bounding box center [430, 82] width 4 height 4
checkbox input "true"
click at [118, 9] on span "Work Orders" at bounding box center [123, 10] width 29 height 6
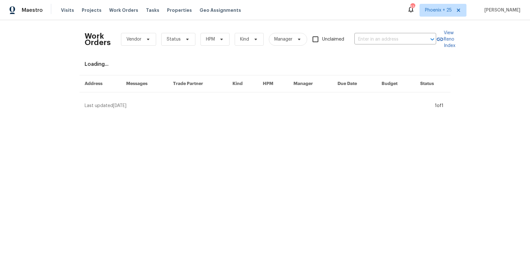
click at [361, 33] on div "Work Orders Vendor Status HPM Kind Manager Unclaimed ​" at bounding box center [261, 39] width 352 height 28
click at [368, 36] on input "text" at bounding box center [387, 39] width 64 height 10
paste input "[STREET_ADDRESS][PERSON_NAME]"
type input "[STREET_ADDRESS][PERSON_NAME]"
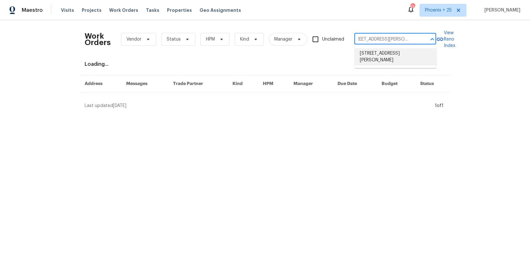
click at [373, 58] on li "[STREET_ADDRESS][PERSON_NAME]" at bounding box center [396, 56] width 82 height 17
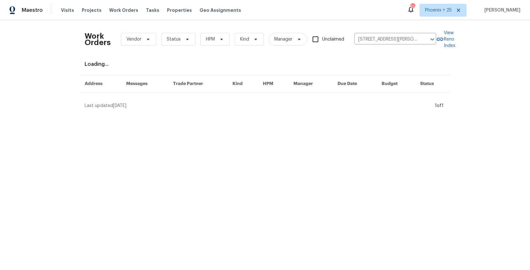
click at [373, 56] on div "Work Orders Vendor Status HPM Kind Manager Unclaimed [STREET_ADDRESS][PERSON_NA…" at bounding box center [265, 67] width 361 height 84
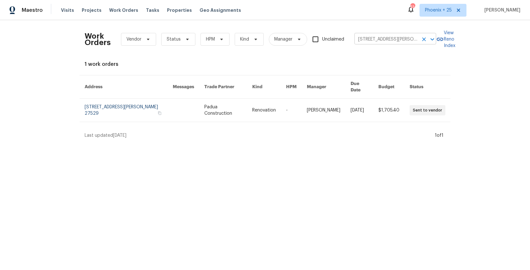
click at [372, 40] on input "[STREET_ADDRESS][PERSON_NAME]" at bounding box center [387, 39] width 64 height 10
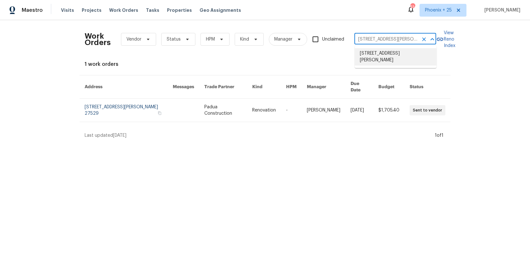
click at [374, 56] on li "[STREET_ADDRESS][PERSON_NAME]" at bounding box center [396, 56] width 82 height 17
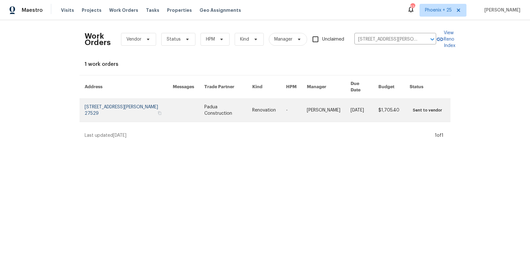
click at [204, 106] on link at bounding box center [228, 110] width 48 height 23
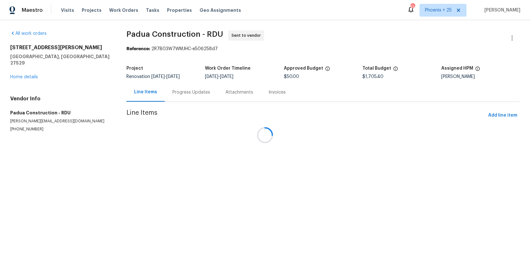
click at [33, 73] on div at bounding box center [265, 135] width 530 height 270
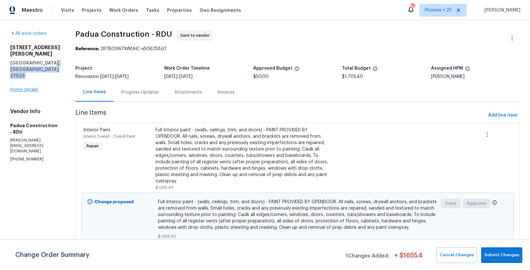
drag, startPoint x: 33, startPoint y: 72, endPoint x: 26, endPoint y: 81, distance: 11.6
click at [32, 73] on div "[STREET_ADDRESS][PERSON_NAME] Home details" at bounding box center [35, 68] width 50 height 49
click at [26, 88] on link "Home details" at bounding box center [24, 90] width 28 height 4
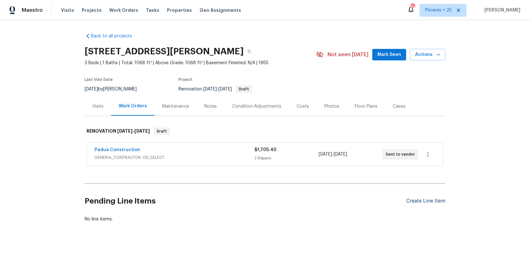
drag, startPoint x: 439, startPoint y: 192, endPoint x: 438, endPoint y: 198, distance: 5.7
click at [439, 193] on div "Pending Line Items Create Line Item" at bounding box center [265, 201] width 361 height 30
click at [437, 200] on div "Create Line Item" at bounding box center [425, 201] width 39 height 6
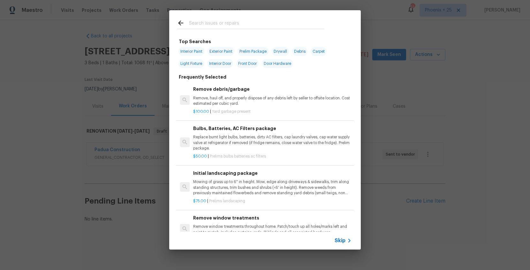
click at [229, 26] on input "text" at bounding box center [256, 24] width 135 height 10
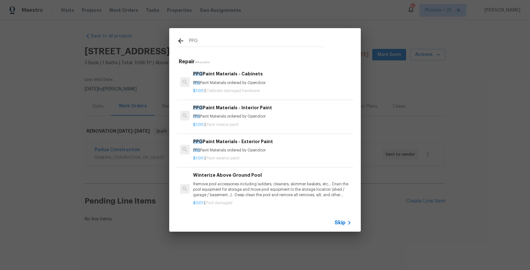
type input "PPG"
click at [277, 124] on p "$1.00 | Paint interior paint" at bounding box center [272, 124] width 158 height 5
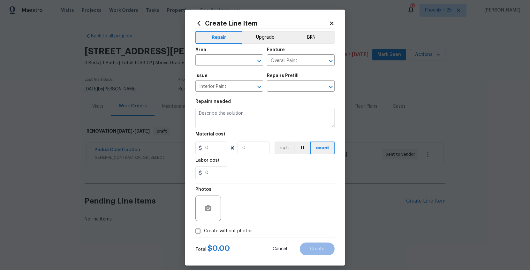
type input "PPG Paint Materials - Interior Paint $1.00"
type textarea "PPG Paint Materials ordered by Opendoor"
type input "1"
click at [229, 67] on span "Area ​" at bounding box center [229, 57] width 68 height 26
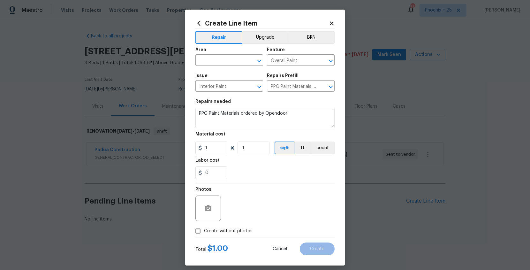
scroll to position [1, 0]
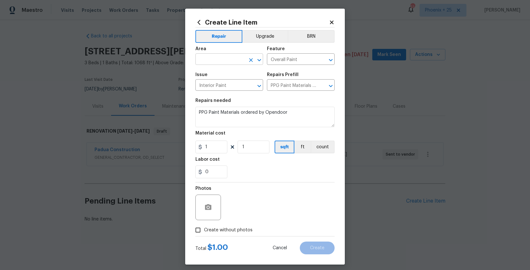
click at [229, 61] on input "text" at bounding box center [220, 60] width 50 height 10
drag, startPoint x: 226, startPoint y: 80, endPoint x: 219, endPoint y: 94, distance: 15.3
click at [226, 80] on li "Interior Overall" at bounding box center [229, 84] width 68 height 11
type input "Interior Overall"
drag, startPoint x: 210, startPoint y: 138, endPoint x: 216, endPoint y: 148, distance: 11.5
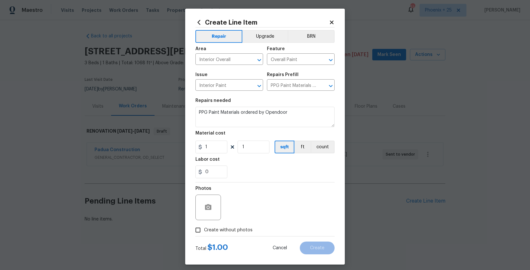
click at [210, 140] on figure "Material cost 1 1 sqft ft count" at bounding box center [264, 142] width 139 height 22
click at [216, 148] on input "1" at bounding box center [211, 147] width 32 height 13
drag, startPoint x: 216, startPoint y: 148, endPoint x: 193, endPoint y: 146, distance: 22.8
click at [193, 146] on div "Create Line Item Repair Upgrade BRN Area Interior Overall ​ Feature Overall Pai…" at bounding box center [265, 137] width 160 height 256
click at [206, 148] on input "691.58" at bounding box center [211, 147] width 32 height 13
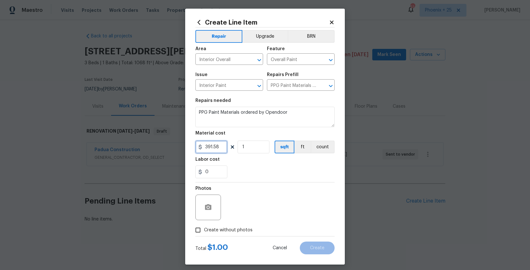
type input "391.58"
click at [231, 230] on span "Create without photos" at bounding box center [228, 230] width 49 height 7
click at [204, 230] on input "Create without photos" at bounding box center [198, 230] width 12 height 12
checkbox input "true"
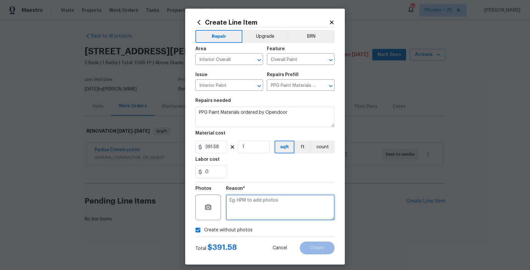
click at [251, 205] on textarea at bounding box center [280, 208] width 109 height 26
type textarea "NA"
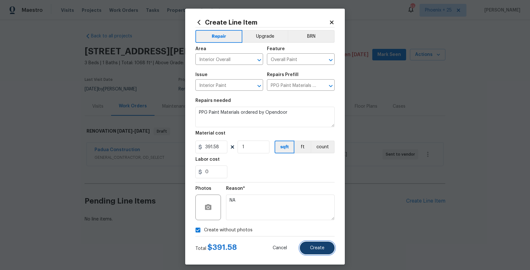
click at [328, 250] on button "Create" at bounding box center [317, 247] width 35 height 13
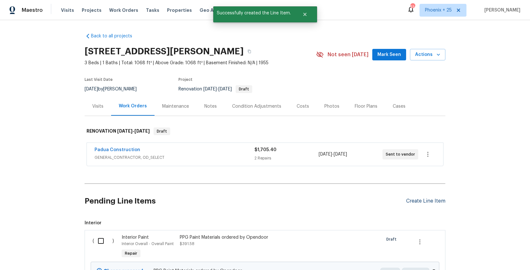
click at [412, 201] on div "Create Line Item" at bounding box center [425, 201] width 39 height 6
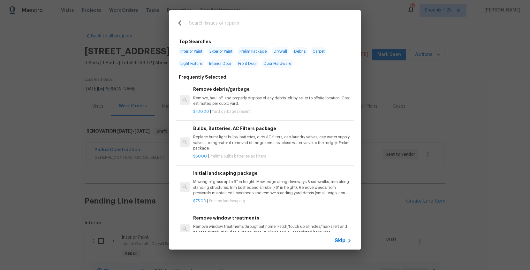
click at [239, 19] on input "text" at bounding box center [256, 24] width 135 height 10
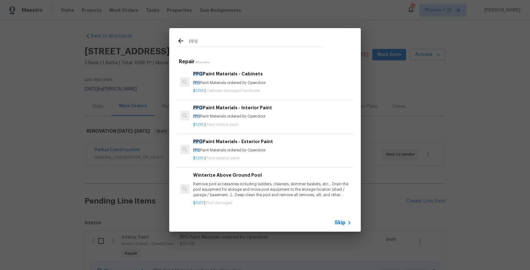
type input "ppg"
click at [287, 145] on div "PPG Paint Materials - Exterior Paint PPG Paint Materials ordered by Opendoor" at bounding box center [272, 145] width 158 height 15
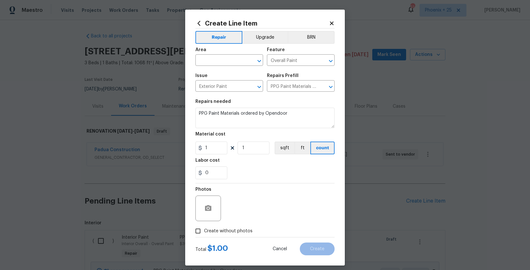
click at [242, 54] on div "Area" at bounding box center [229, 52] width 68 height 8
click at [240, 59] on input "text" at bounding box center [220, 61] width 50 height 10
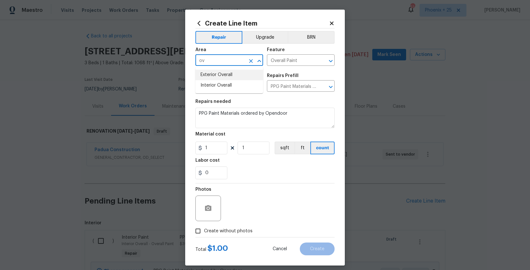
click at [238, 75] on li "Exterior Overall" at bounding box center [229, 75] width 68 height 11
type input "Exterior Overall"
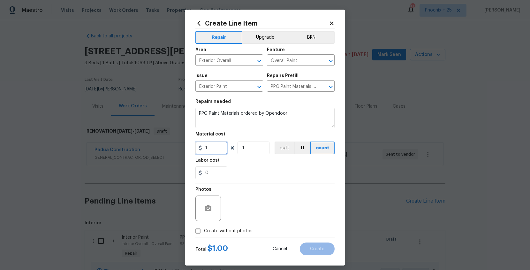
click at [217, 146] on input "1" at bounding box center [211, 148] width 32 height 13
drag, startPoint x: 218, startPoint y: 146, endPoint x: 191, endPoint y: 144, distance: 27.6
click at [191, 144] on div "Create Line Item Repair Upgrade BRN Area Exterior Overall ​ Feature Overall Pai…" at bounding box center [265, 138] width 160 height 256
type input "57.57"
drag, startPoint x: 225, startPoint y: 231, endPoint x: 230, endPoint y: 225, distance: 7.9
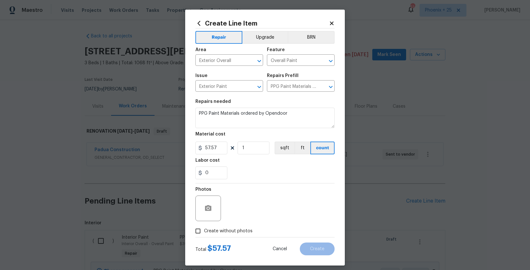
click at [226, 228] on span "Create without photos" at bounding box center [228, 231] width 49 height 7
click at [204, 228] on input "Create without photos" at bounding box center [198, 231] width 12 height 12
checkbox input "true"
type textarea "NA"
drag, startPoint x: 323, startPoint y: 243, endPoint x: 318, endPoint y: 242, distance: 5.6
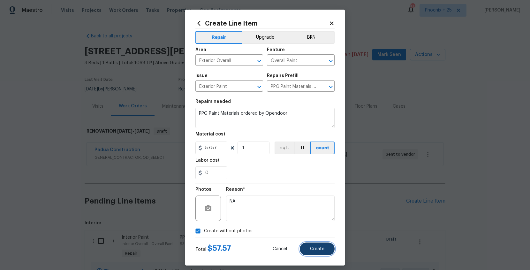
click at [323, 243] on button "Create" at bounding box center [317, 248] width 35 height 13
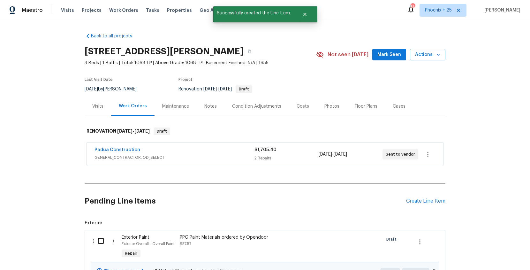
scroll to position [148, 0]
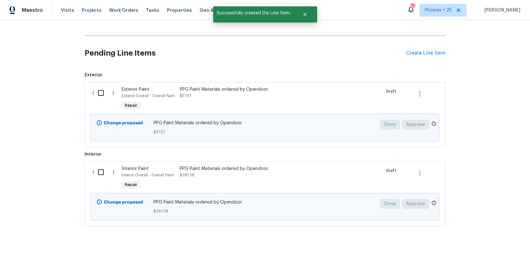
drag, startPoint x: 101, startPoint y: 90, endPoint x: 100, endPoint y: 97, distance: 6.5
click at [101, 90] on input "checkbox" at bounding box center [103, 92] width 18 height 13
checkbox input "true"
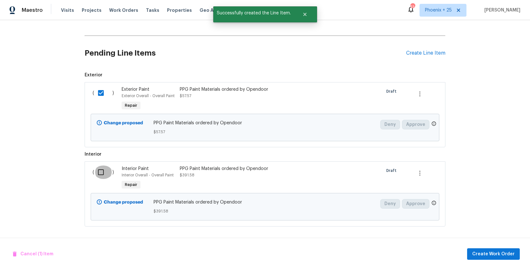
drag, startPoint x: 99, startPoint y: 169, endPoint x: 107, endPoint y: 173, distance: 9.4
click at [99, 169] on input "checkbox" at bounding box center [103, 171] width 18 height 13
checkbox input "true"
click at [493, 248] on button "Create Work Order" at bounding box center [493, 254] width 53 height 12
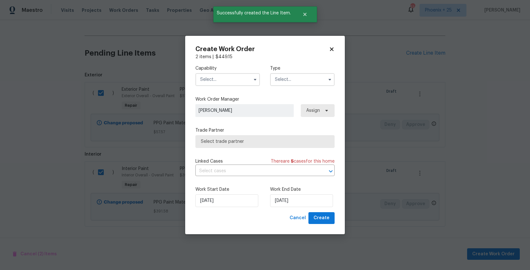
click at [236, 82] on input "text" at bounding box center [227, 79] width 65 height 13
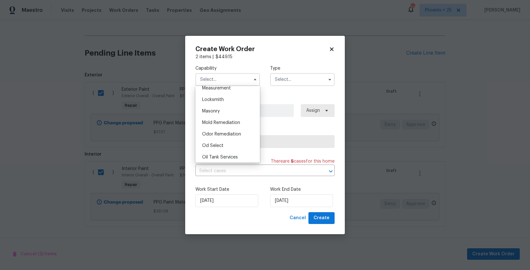
scroll to position [484, 0]
click at [238, 142] on div "Painting" at bounding box center [227, 146] width 61 height 11
type input "Painting"
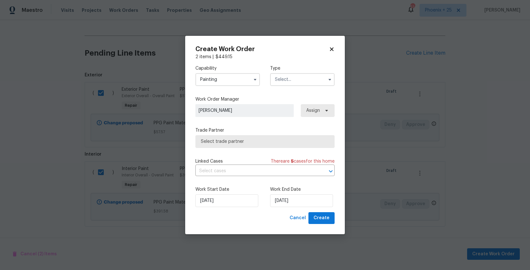
drag, startPoint x: 290, startPoint y: 78, endPoint x: 292, endPoint y: 84, distance: 6.0
click at [292, 84] on input "text" at bounding box center [302, 79] width 65 height 13
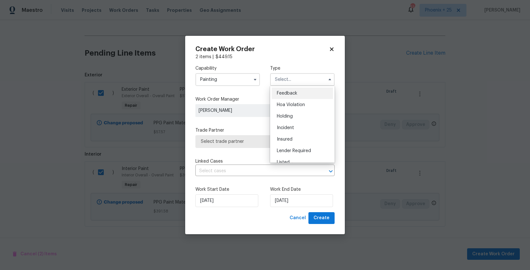
scroll to position [145, 0]
click at [300, 109] on span "Renovation" at bounding box center [289, 109] width 24 height 4
type input "Renovation"
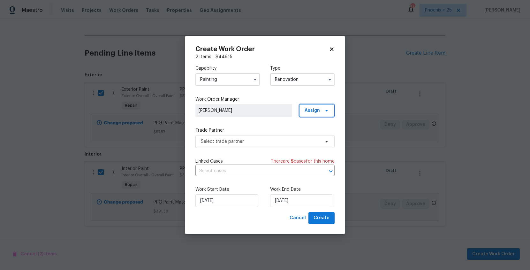
click at [315, 116] on span "Assign" at bounding box center [316, 110] width 35 height 13
click at [314, 134] on div "Assign to me" at bounding box center [320, 137] width 36 height 9
click at [313, 135] on div "Assign to me" at bounding box center [318, 137] width 28 height 6
click at [259, 145] on span "Select trade partner" at bounding box center [264, 141] width 139 height 13
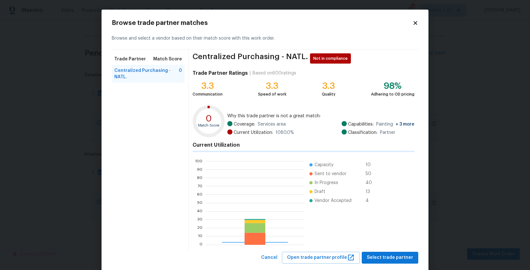
scroll to position [89, 99]
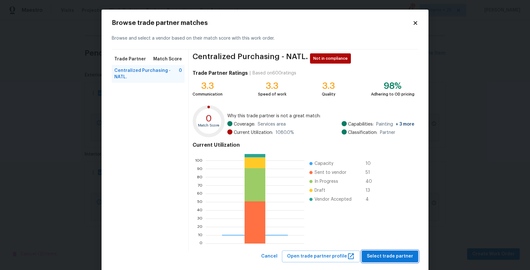
click at [392, 253] on span "Select trade partner" at bounding box center [390, 256] width 46 height 8
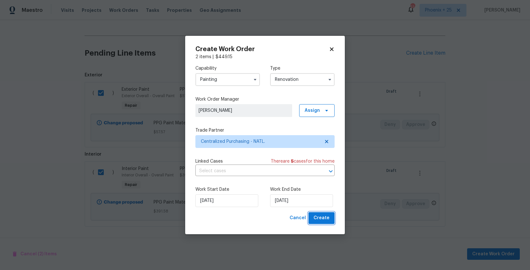
click at [324, 220] on span "Create" at bounding box center [322, 218] width 16 height 8
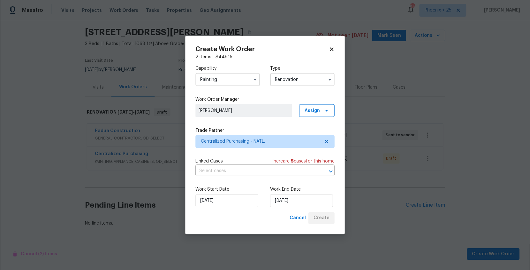
scroll to position [19, 0]
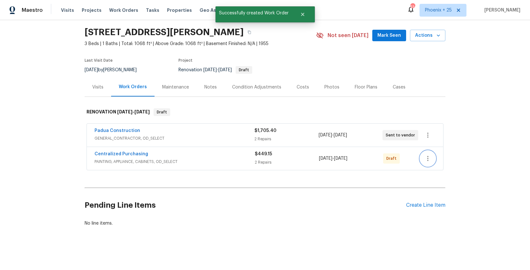
click at [426, 159] on icon "button" at bounding box center [428, 159] width 8 height 8
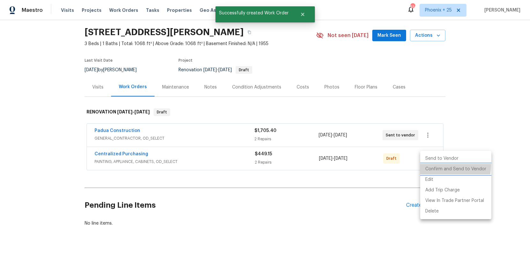
click at [433, 165] on li "Confirm and Send to Vendor" at bounding box center [455, 169] width 71 height 11
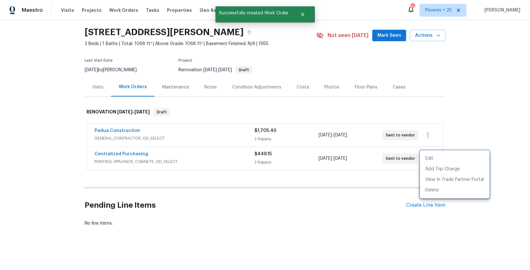
drag, startPoint x: 146, startPoint y: 161, endPoint x: 139, endPoint y: 156, distance: 9.4
click at [146, 161] on div at bounding box center [265, 135] width 530 height 270
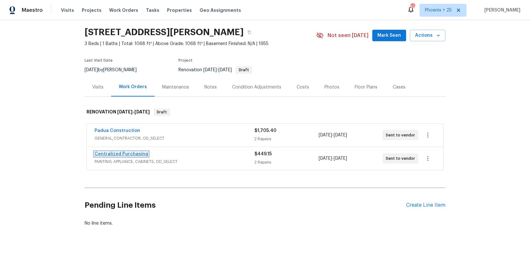
click at [137, 154] on link "Centralized Purchasing" at bounding box center [122, 154] width 54 height 4
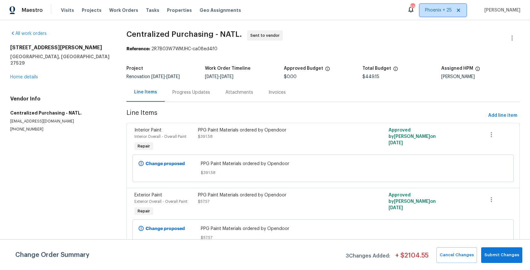
drag, startPoint x: 433, startPoint y: 12, endPoint x: 433, endPoint y: 16, distance: 3.8
click at [433, 16] on span "Phoenix + 25" at bounding box center [443, 10] width 47 height 13
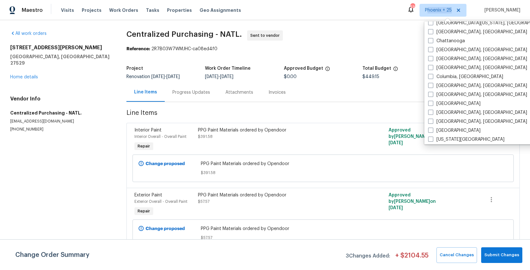
scroll to position [298, 0]
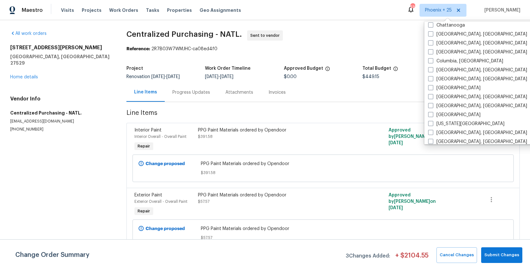
click at [438, 59] on label "Columbia, [GEOGRAPHIC_DATA]" at bounding box center [465, 61] width 75 height 6
click at [433, 59] on input "Columbia, [GEOGRAPHIC_DATA]" at bounding box center [430, 60] width 4 height 4
checkbox input "true"
click at [440, 55] on label "[GEOGRAPHIC_DATA], [GEOGRAPHIC_DATA]" at bounding box center [477, 52] width 99 height 6
click at [432, 53] on input "[GEOGRAPHIC_DATA], [GEOGRAPHIC_DATA]" at bounding box center [430, 51] width 4 height 4
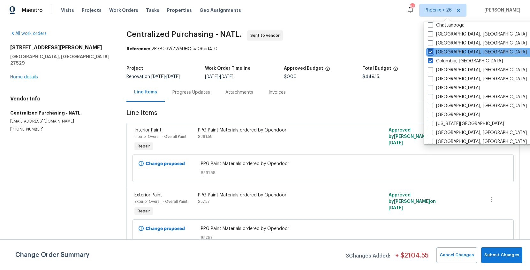
checkbox input "true"
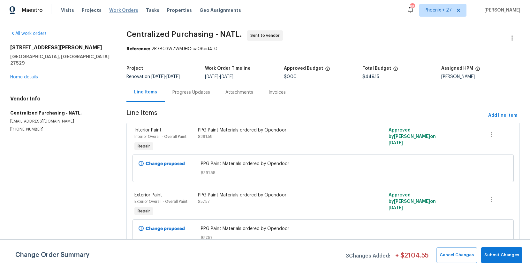
click at [131, 12] on div "Visits Projects Work Orders Tasks Properties Geo Assignments" at bounding box center [155, 10] width 188 height 13
click at [130, 11] on span "Work Orders" at bounding box center [123, 10] width 29 height 6
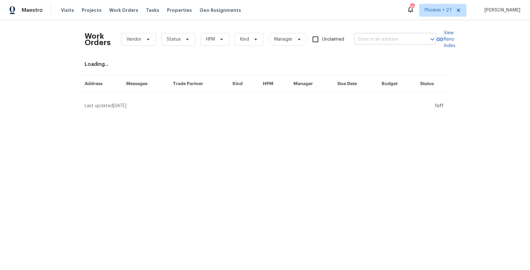
click at [364, 36] on input "text" at bounding box center [387, 39] width 64 height 10
paste input "[STREET_ADDRESS]"
type input "[STREET_ADDRESS]"
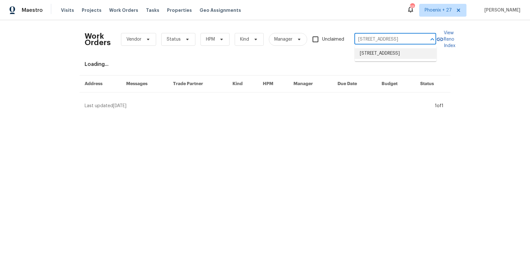
click at [380, 55] on li "[STREET_ADDRESS]" at bounding box center [396, 53] width 82 height 11
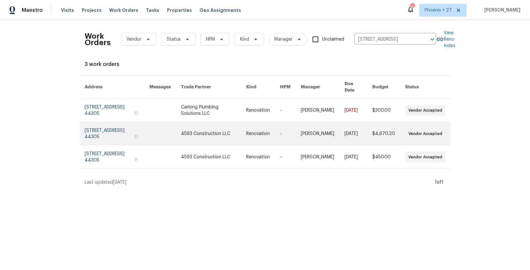
drag, startPoint x: 317, startPoint y: 87, endPoint x: 173, endPoint y: 128, distance: 149.1
click at [173, 128] on link at bounding box center [165, 133] width 32 height 23
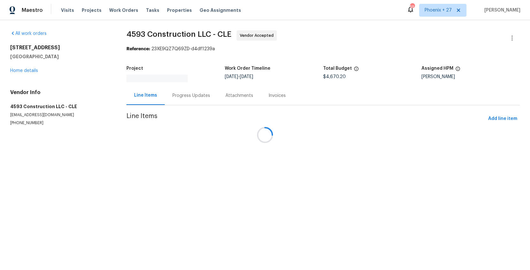
click at [29, 68] on div at bounding box center [265, 135] width 530 height 270
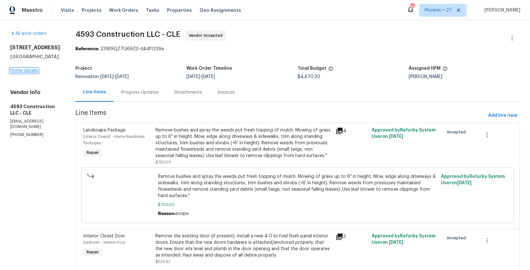
click at [29, 70] on link "Home details" at bounding box center [24, 70] width 28 height 4
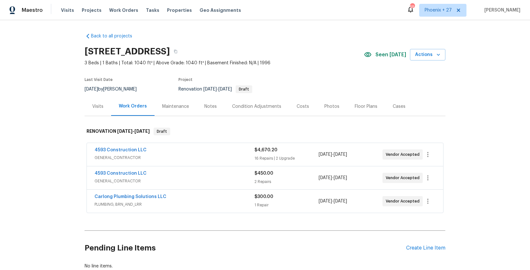
scroll to position [43, 0]
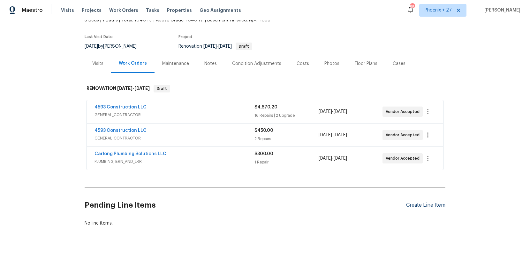
click at [417, 204] on div "Create Line Item" at bounding box center [425, 205] width 39 height 6
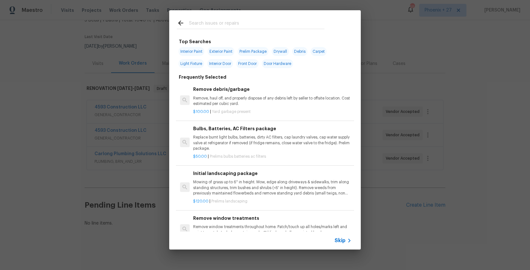
click at [217, 24] on input "text" at bounding box center [256, 24] width 135 height 10
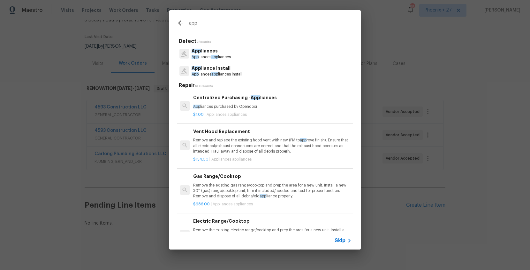
type input "app"
click at [265, 108] on p "App liances purchased by Opendoor" at bounding box center [272, 106] width 158 height 5
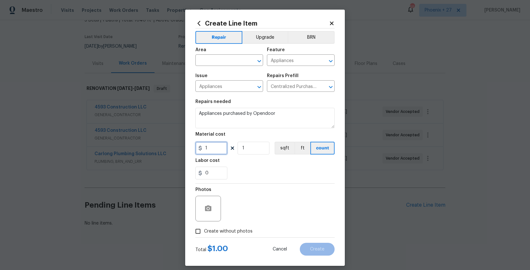
click at [218, 152] on input "1" at bounding box center [211, 148] width 32 height 13
type input "1350.85"
click at [210, 58] on input "text" at bounding box center [220, 61] width 50 height 10
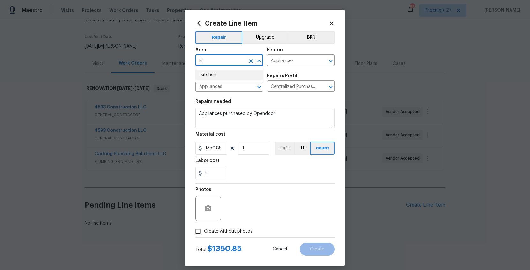
drag, startPoint x: 213, startPoint y: 79, endPoint x: 214, endPoint y: 103, distance: 24.3
click at [213, 79] on li "Kitchen" at bounding box center [229, 75] width 68 height 11
type input "Kitchen"
click at [235, 233] on span "Create without photos" at bounding box center [228, 231] width 49 height 7
click at [204, 233] on input "Create without photos" at bounding box center [198, 231] width 12 height 12
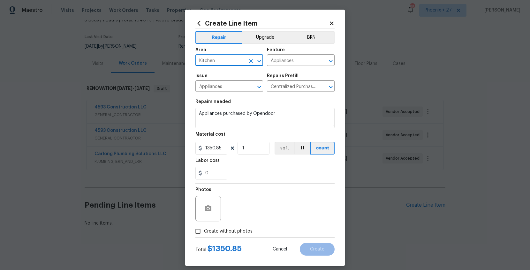
checkbox input "true"
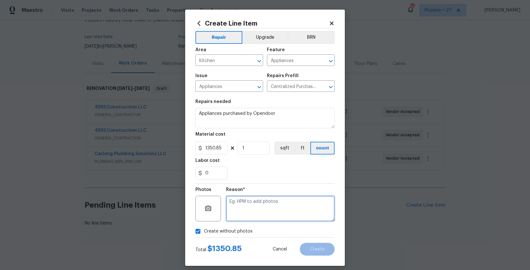
click at [242, 218] on textarea at bounding box center [280, 208] width 109 height 26
type textarea "NA"
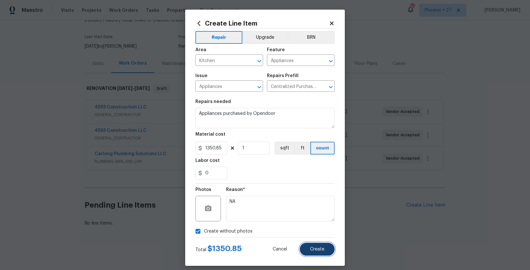
click at [310, 250] on span "Create" at bounding box center [317, 249] width 14 height 5
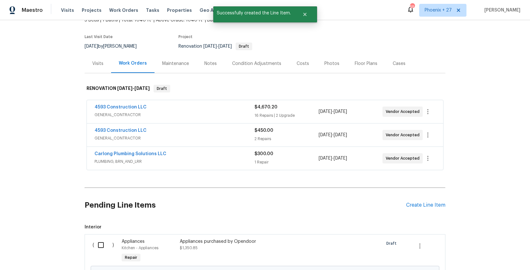
click at [102, 247] on input "checkbox" at bounding box center [103, 244] width 18 height 13
checkbox input "true"
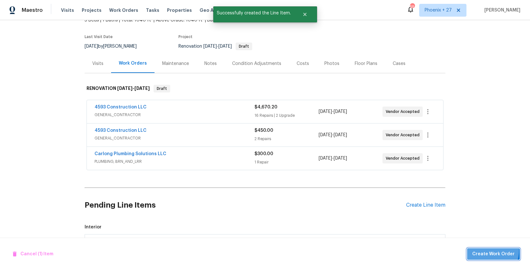
click at [482, 249] on button "Create Work Order" at bounding box center [493, 254] width 53 height 12
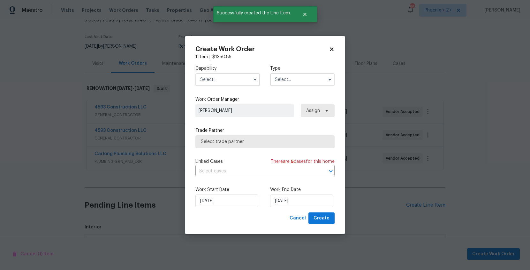
drag, startPoint x: 222, startPoint y: 98, endPoint x: 208, endPoint y: 76, distance: 26.2
click at [221, 98] on label "Work Order Manager" at bounding box center [264, 99] width 139 height 6
click at [207, 75] on input "text" at bounding box center [227, 79] width 65 height 13
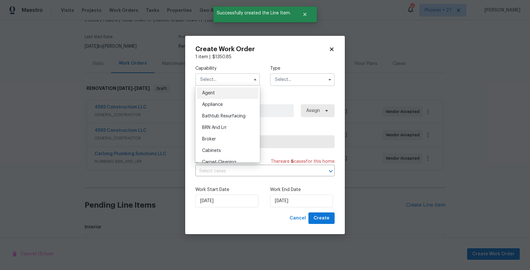
click at [220, 107] on div "Appliance" at bounding box center [227, 104] width 61 height 11
type input "Appliance"
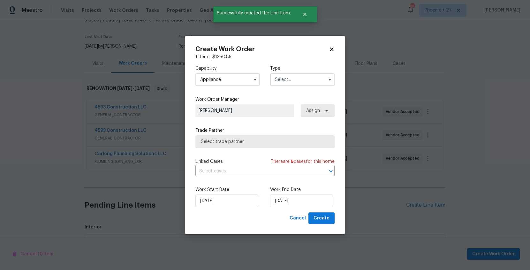
click at [286, 80] on input "text" at bounding box center [302, 79] width 65 height 13
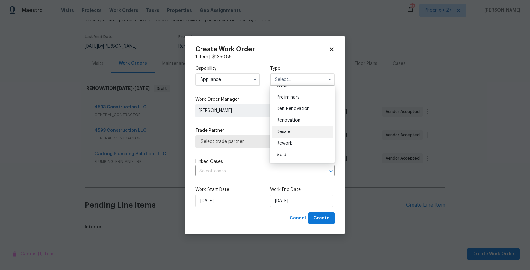
scroll to position [145, 0]
drag, startPoint x: 296, startPoint y: 104, endPoint x: 307, endPoint y: 106, distance: 11.1
click at [297, 104] on div "Renovation" at bounding box center [302, 108] width 61 height 11
type input "Renovation"
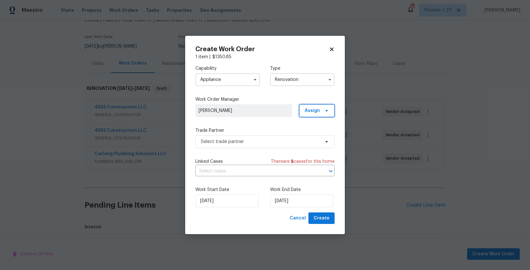
drag, startPoint x: 315, startPoint y: 107, endPoint x: 317, endPoint y: 119, distance: 11.9
click at [315, 107] on span "Assign" at bounding box center [312, 110] width 15 height 6
click at [314, 135] on div "Assign to me" at bounding box center [318, 137] width 28 height 6
click at [261, 148] on div "Capability Appliance Type Renovation Work Order Manager [PERSON_NAME] Assign Tr…" at bounding box center [264, 136] width 139 height 152
click at [259, 146] on span "Select trade partner" at bounding box center [264, 141] width 139 height 13
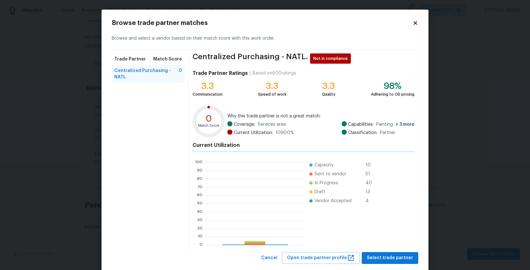
scroll to position [89, 99]
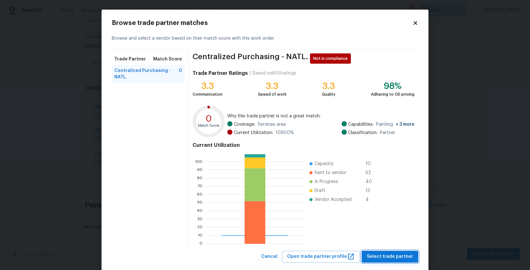
click at [383, 250] on button "Select trade partner" at bounding box center [390, 256] width 57 height 12
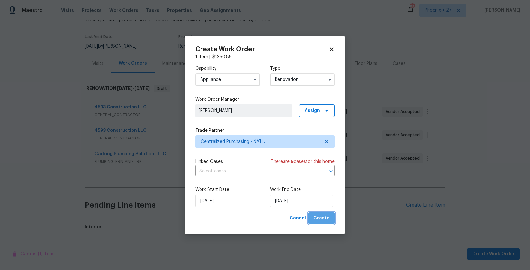
click at [333, 218] on button "Create" at bounding box center [322, 218] width 26 height 12
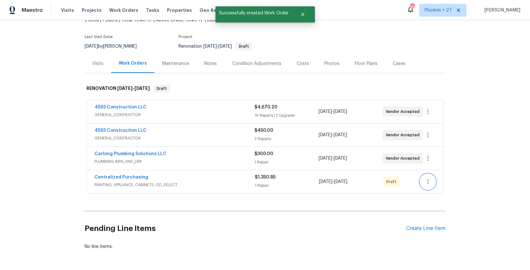
click at [430, 181] on icon "button" at bounding box center [428, 182] width 8 height 8
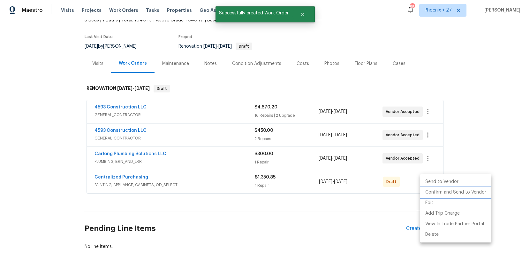
click at [427, 189] on li "Confirm and Send to Vendor" at bounding box center [455, 192] width 71 height 11
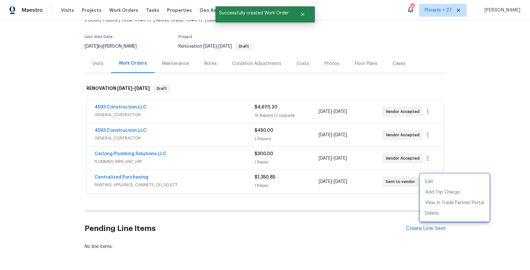
drag, startPoint x: 93, startPoint y: 176, endPoint x: 103, endPoint y: 177, distance: 10.3
click at [92, 176] on div at bounding box center [265, 135] width 530 height 270
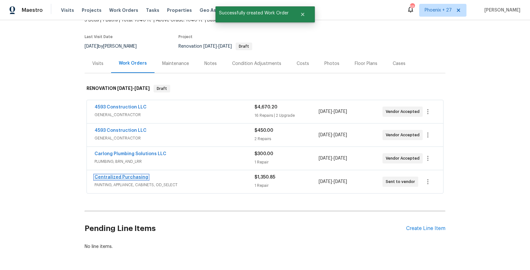
click at [113, 177] on link "Centralized Purchasing" at bounding box center [122, 177] width 54 height 4
